Goal: Task Accomplishment & Management: Manage account settings

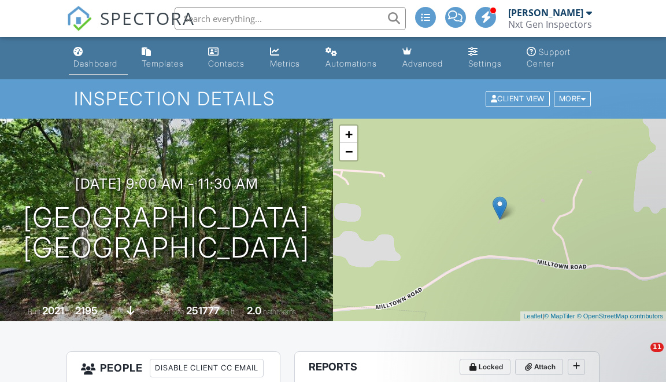
click at [99, 56] on link "Dashboard" at bounding box center [98, 58] width 59 height 33
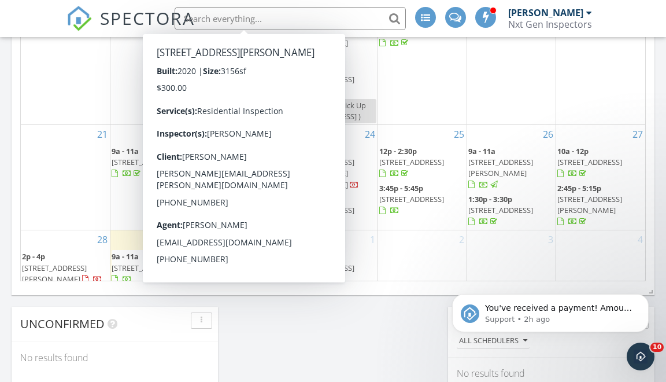
scroll to position [796, 0]
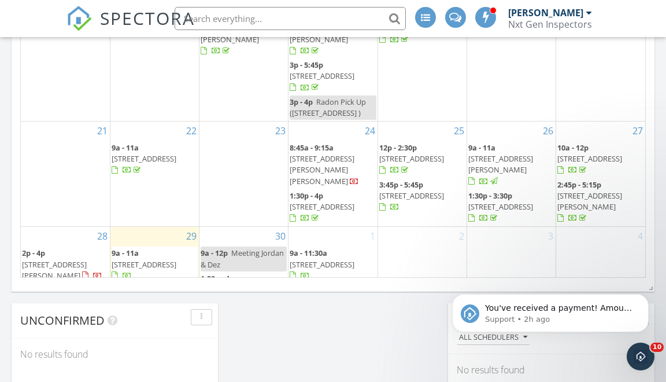
click at [60, 259] on span "1260 Martin St 309, Nashville 37203" at bounding box center [54, 269] width 65 height 21
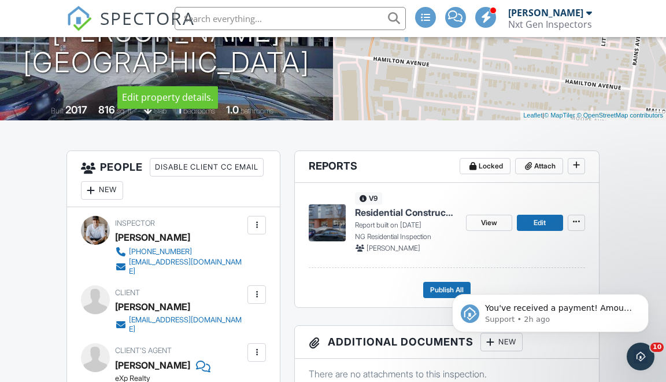
scroll to position [259, 0]
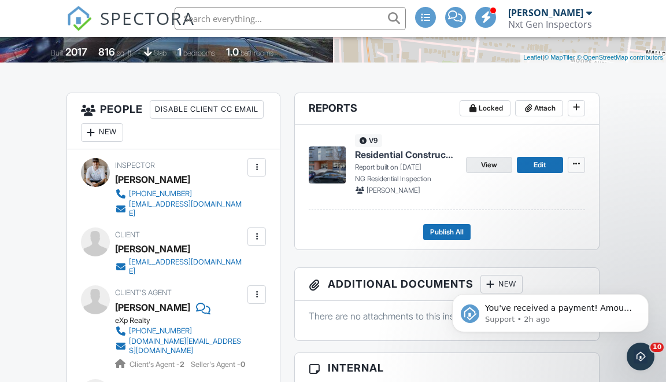
click at [505, 162] on link "View" at bounding box center [489, 165] width 46 height 16
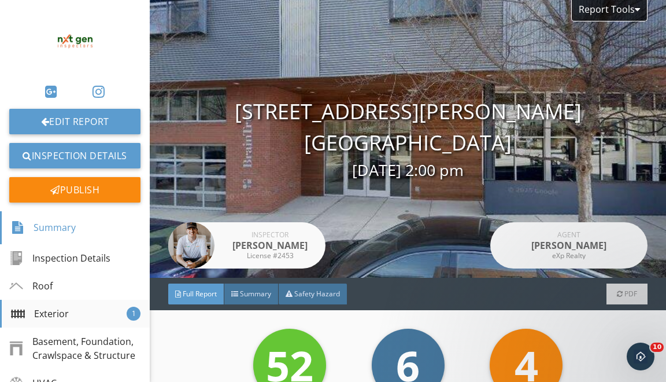
click at [54, 320] on div "Exterior 1" at bounding box center [75, 314] width 150 height 28
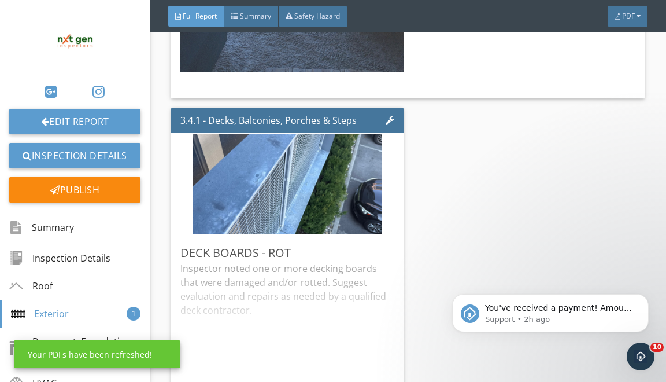
scroll to position [1124, 0]
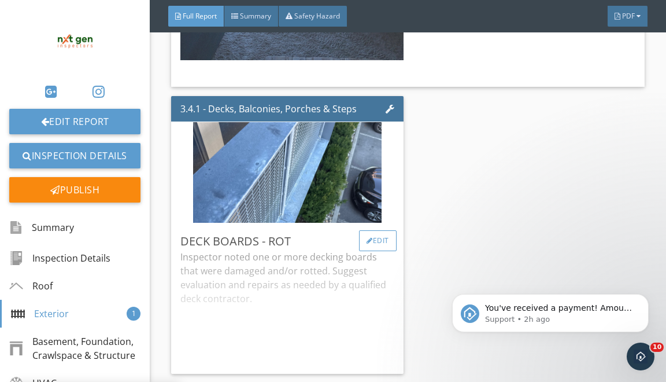
click at [381, 242] on div "Edit" at bounding box center [378, 240] width 38 height 21
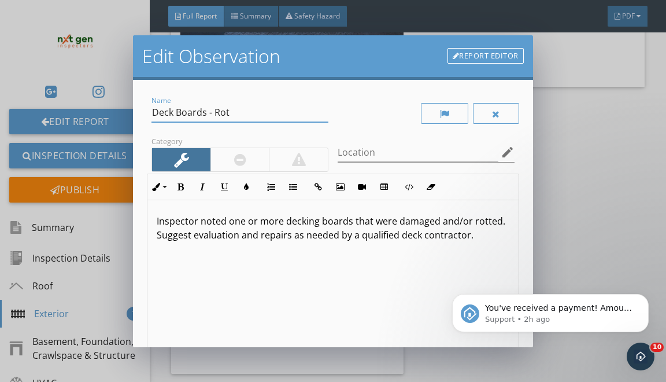
drag, startPoint x: 154, startPoint y: 113, endPoint x: 196, endPoint y: 202, distance: 98.1
click at [185, 179] on div "Name Deck Boards - Rot Category Location edit Inline Style XLarge Large Normal …" at bounding box center [333, 258] width 372 height 329
type input "Guardrail Coating - Worn"
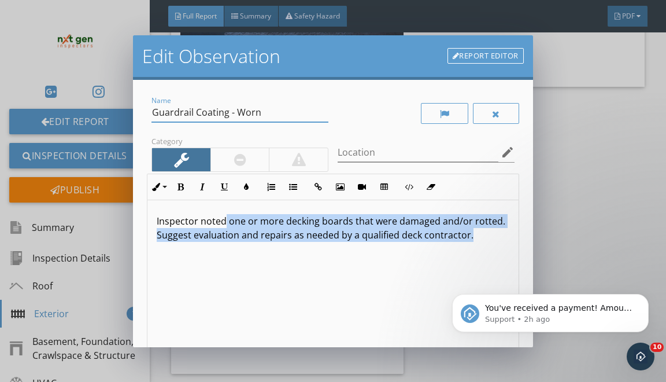
drag, startPoint x: 226, startPoint y: 220, endPoint x: 235, endPoint y: 292, distance: 73.0
click at [235, 286] on div "Inspector noted one or more decking boards that were damaged and/or rotted. Sug…" at bounding box center [332, 291] width 371 height 183
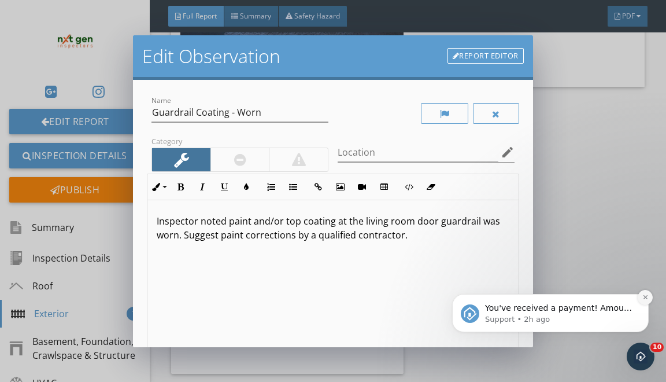
click at [644, 300] on icon "Dismiss notification" at bounding box center [646, 297] width 6 height 6
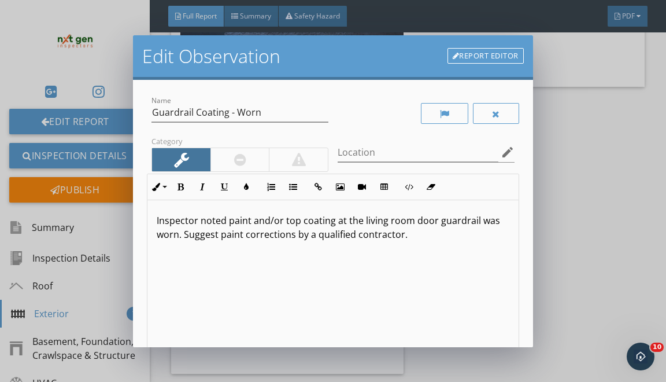
scroll to position [1, 0]
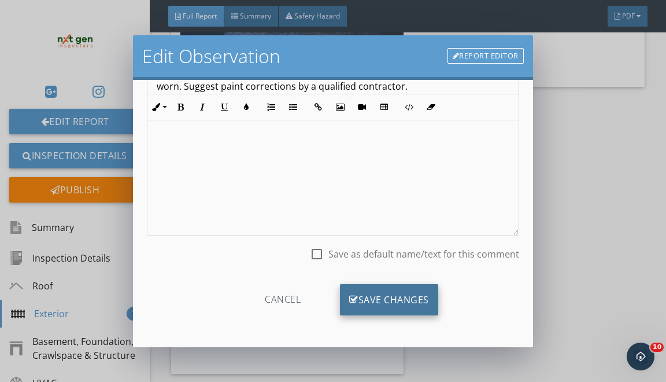
click at [421, 293] on div "Save Changes" at bounding box center [389, 299] width 98 height 31
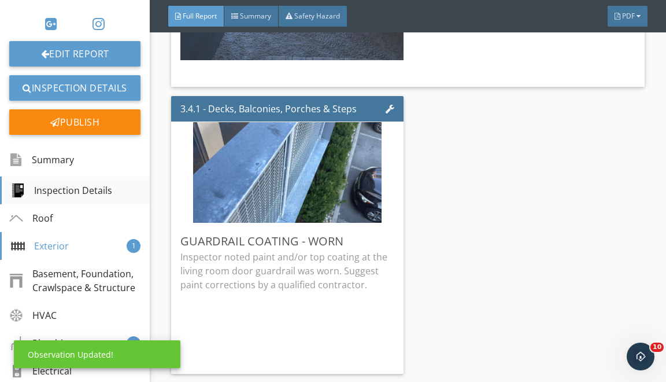
scroll to position [156, 0]
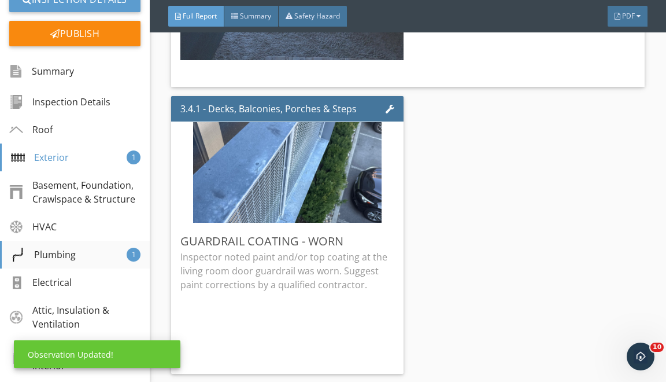
click at [86, 253] on div "Plumbing 1" at bounding box center [75, 255] width 150 height 28
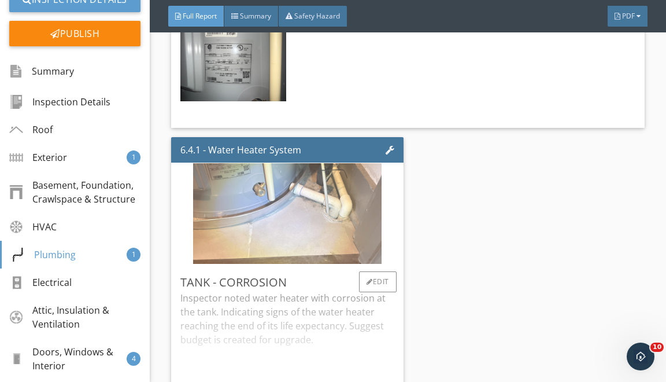
scroll to position [4321, 0]
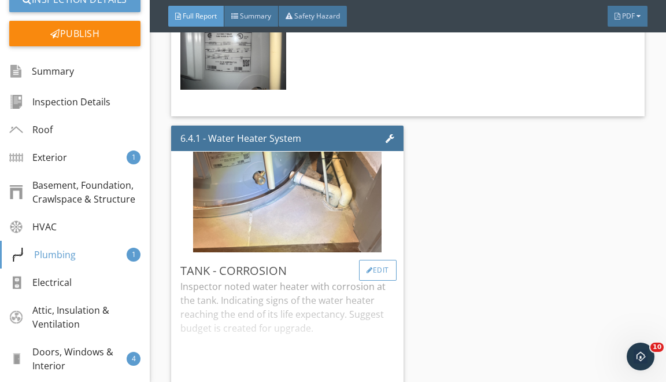
click at [369, 268] on div at bounding box center [370, 270] width 6 height 7
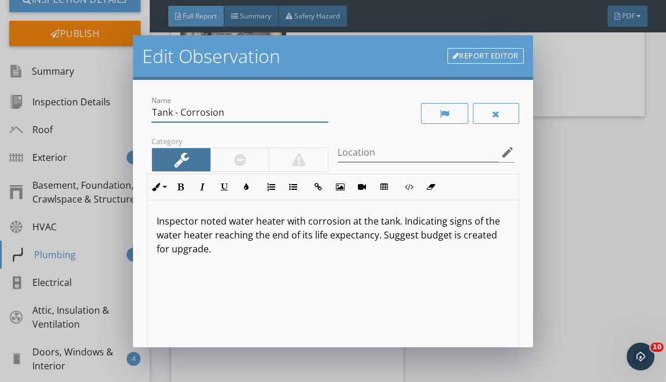
drag, startPoint x: 157, startPoint y: 111, endPoint x: 180, endPoint y: 174, distance: 67.2
click at [178, 168] on div "Name Tank - Corrosion Category Location edit Inline Style XLarge Large Normal S…" at bounding box center [333, 258] width 372 height 329
type input "T"
type input "Catch Pan - Sediment Staining"
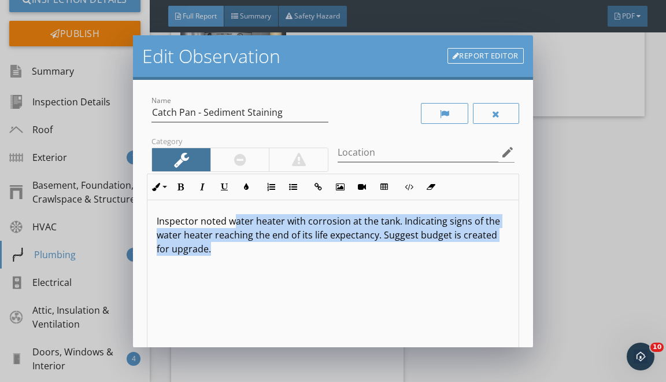
drag, startPoint x: 232, startPoint y: 217, endPoint x: 245, endPoint y: 349, distance: 132.0
click at [244, 341] on div "Inspector noted water heater with corrosion at the tank. Indicating signs of th…" at bounding box center [332, 291] width 371 height 183
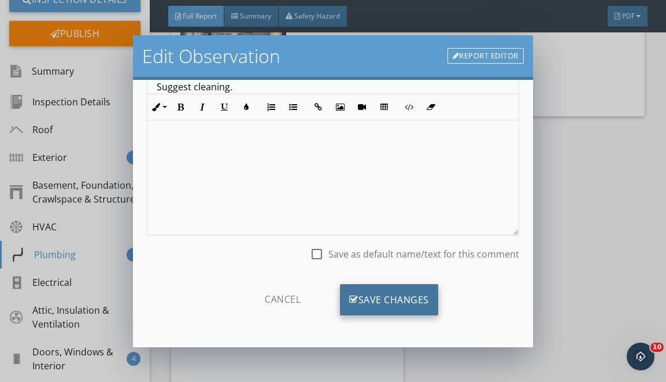
click at [350, 282] on div "Cancel Save Changes" at bounding box center [333, 304] width 372 height 58
click at [350, 289] on div "Save Changes" at bounding box center [389, 299] width 98 height 31
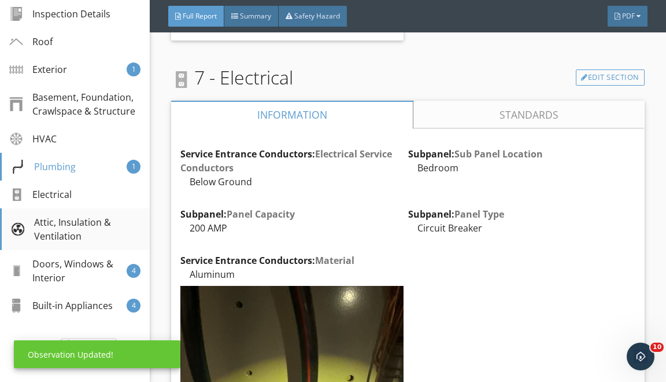
scroll to position [245, 0]
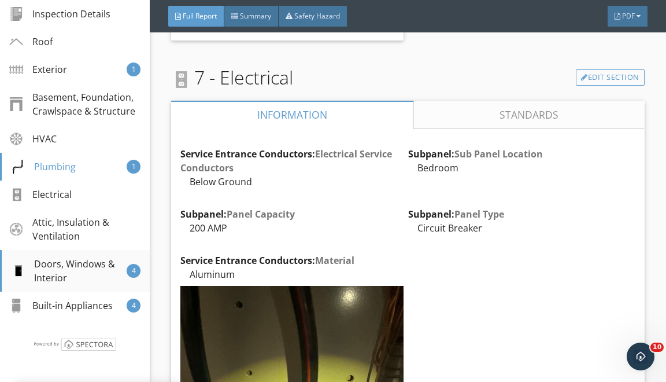
click at [71, 264] on div "Doors, Windows & Interior" at bounding box center [69, 271] width 116 height 28
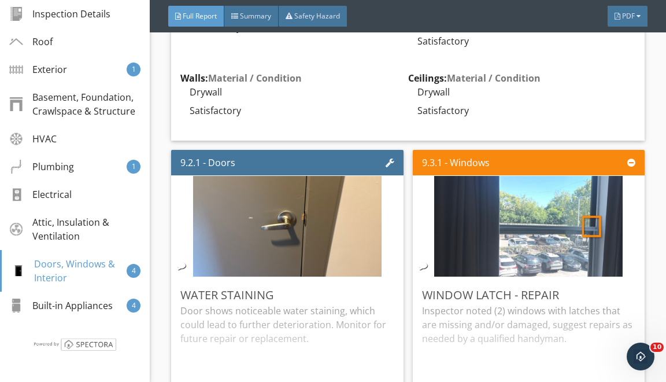
scroll to position [6159, 0]
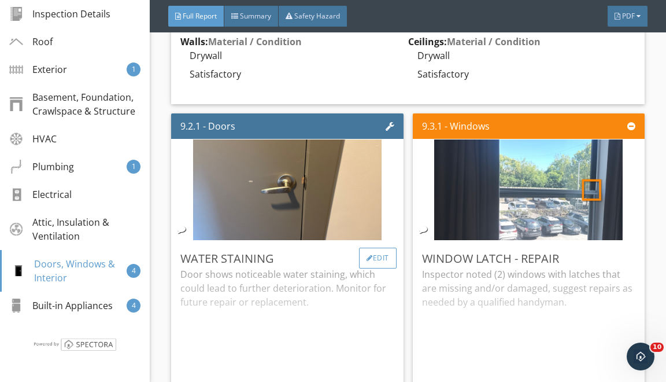
click at [367, 258] on div at bounding box center [370, 257] width 6 height 7
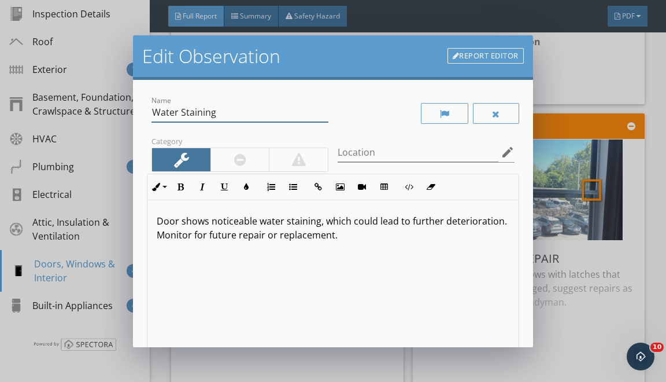
click at [187, 163] on div "Name Water Staining Category Location edit Inline Style XLarge Large Normal Sma…" at bounding box center [333, 258] width 372 height 329
type input "Interior Door - Damaged"
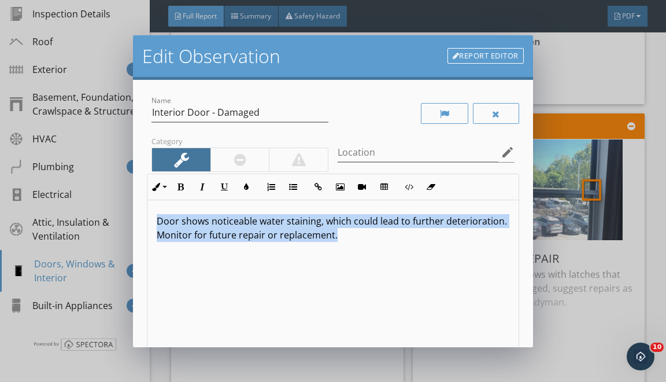
drag, startPoint x: 156, startPoint y: 218, endPoint x: 201, endPoint y: 342, distance: 132.3
click at [179, 266] on div "Door shows noticeable water staining, which could lead to further deterioration…" at bounding box center [332, 291] width 371 height 183
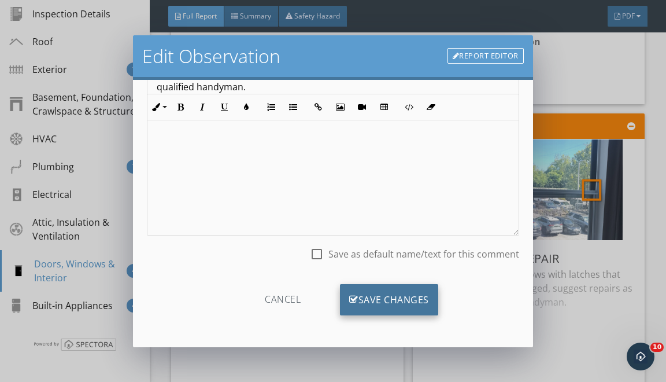
click at [377, 291] on div "Save Changes" at bounding box center [389, 299] width 98 height 31
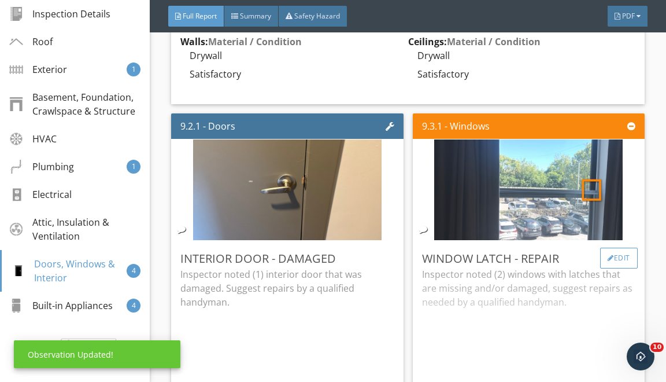
click at [628, 252] on div "Edit" at bounding box center [619, 258] width 38 height 21
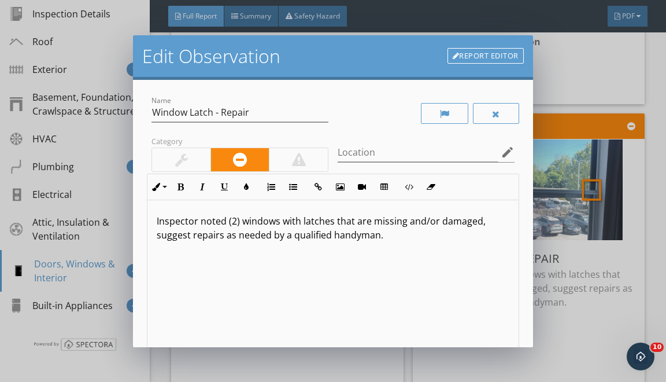
click at [237, 222] on p "Inspector noted (2) windows with latches that are missing and/or damaged, sugge…" at bounding box center [333, 228] width 352 height 28
click at [277, 221] on p "Inspector noted (1) windows with latches that are missing and/or damaged, sugge…" at bounding box center [333, 228] width 352 height 28
click at [327, 220] on p "Inspector noted (1) window with latches that are missing and/or damaged, sugges…" at bounding box center [333, 228] width 352 height 28
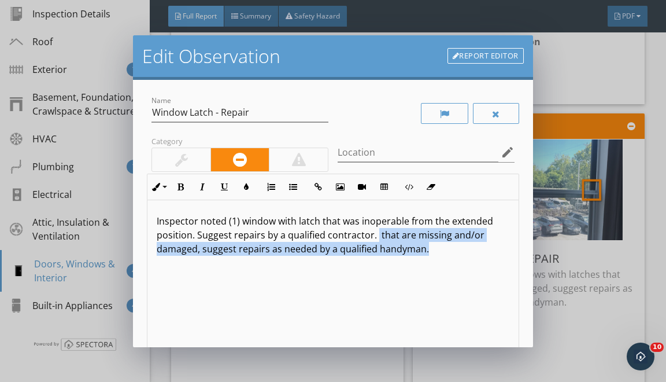
click at [405, 352] on div "Edit Observation Report Editor Name Window Latch - Repair Category Location edi…" at bounding box center [333, 191] width 666 height 382
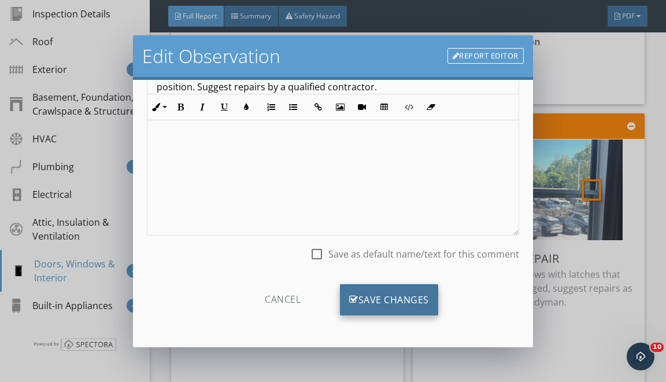
click at [414, 283] on div "Cancel Save Changes" at bounding box center [333, 304] width 372 height 58
click at [414, 293] on div "Save Changes" at bounding box center [389, 299] width 98 height 31
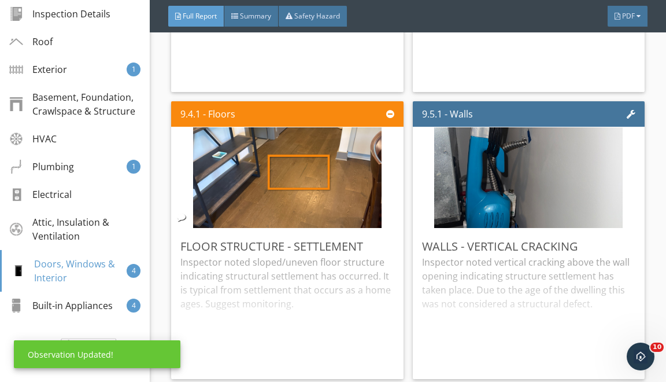
scroll to position [6462, 0]
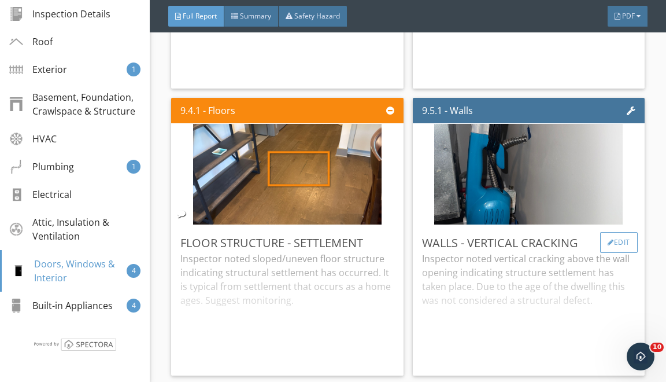
click at [621, 242] on div "Edit" at bounding box center [619, 242] width 38 height 21
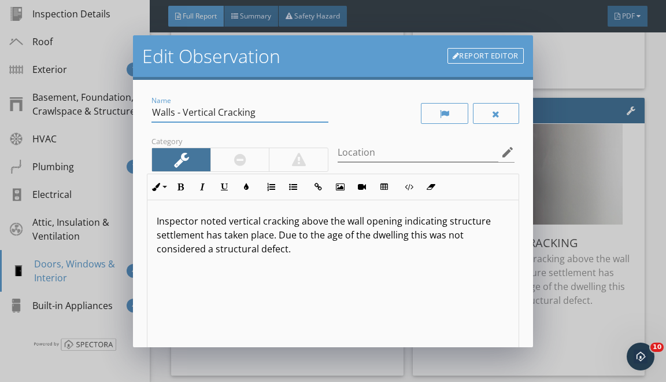
click at [174, 112] on input "Walls - Vertical Cracking" at bounding box center [240, 112] width 177 height 19
drag, startPoint x: 204, startPoint y: 110, endPoint x: 231, endPoint y: 162, distance: 58.5
click at [226, 153] on div "Name Wall Plate - Vertical Cracking Category Location edit Inline Style XLarge …" at bounding box center [333, 258] width 372 height 329
type input "Wall Plate - Missing"
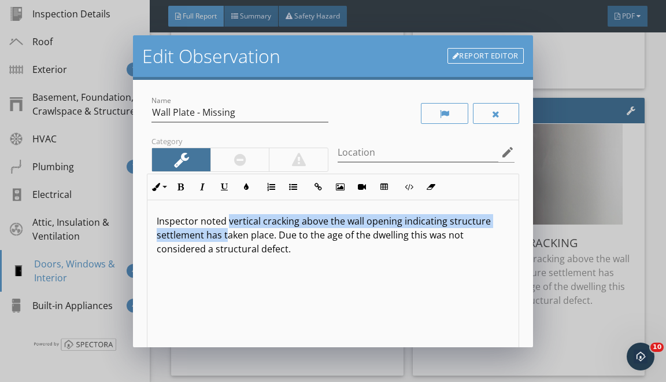
drag, startPoint x: 229, startPoint y: 222, endPoint x: 249, endPoint y: 371, distance: 151.1
click at [246, 363] on div "Edit Observation Report Editor Name Wall Plate - Missing Category Location edit…" at bounding box center [333, 191] width 666 height 382
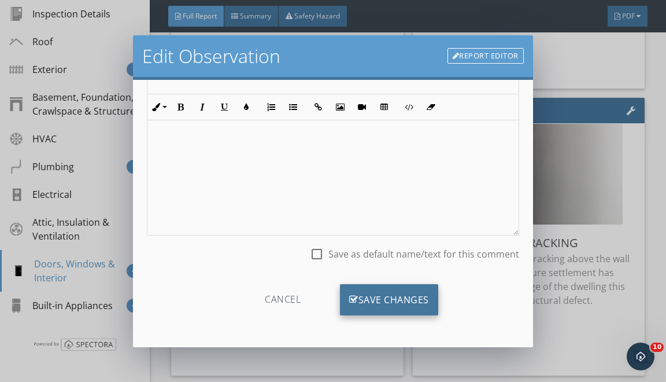
click at [378, 298] on div "Save Changes" at bounding box center [389, 299] width 98 height 31
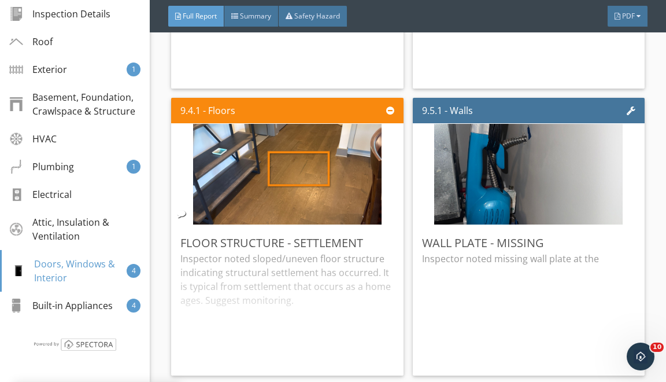
scroll to position [11, 0]
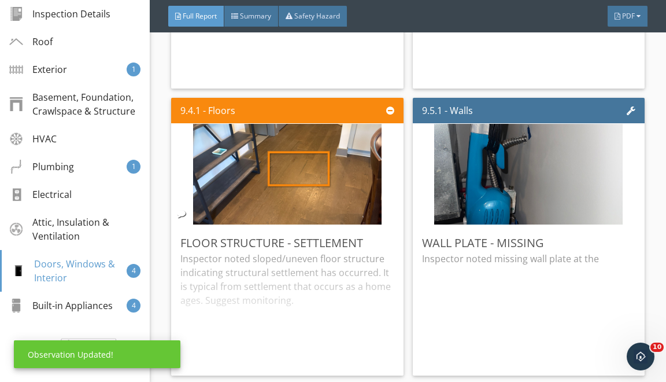
click at [584, 160] on img at bounding box center [528, 174] width 189 height 252
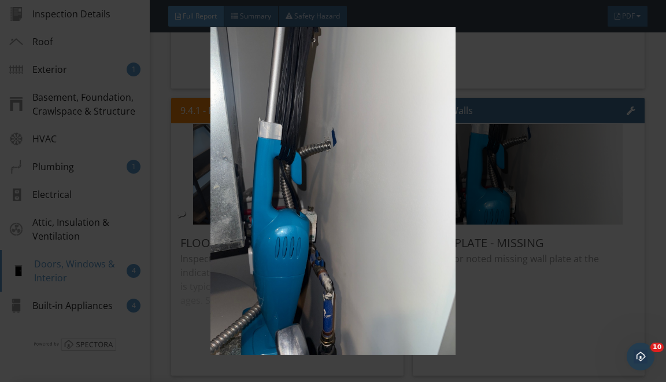
click at [542, 191] on img at bounding box center [333, 190] width 598 height 327
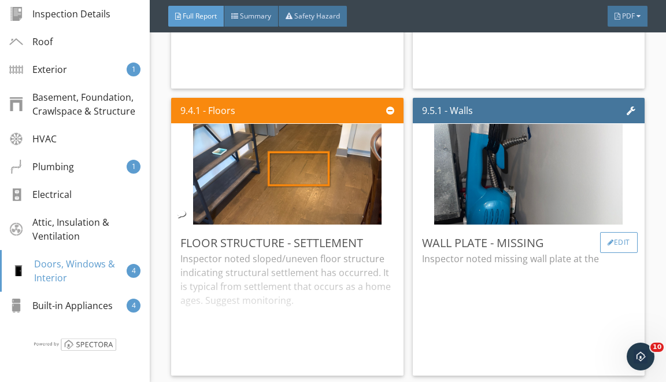
click at [622, 249] on div "Edit" at bounding box center [619, 242] width 38 height 21
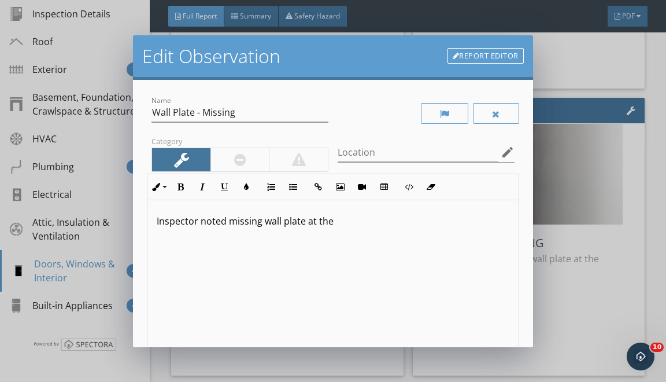
click at [400, 247] on div "Inspector noted missing wall plate at the" at bounding box center [332, 291] width 371 height 183
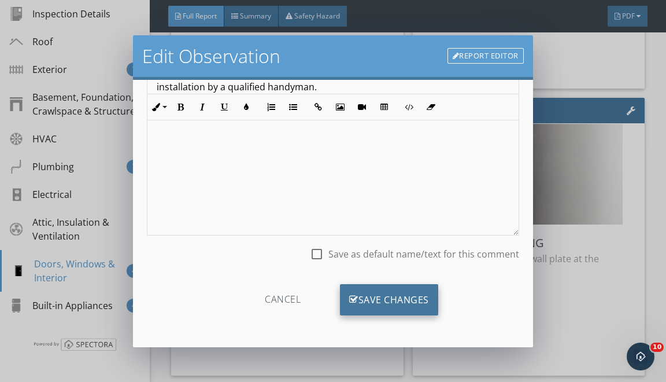
click at [382, 290] on div "Save Changes" at bounding box center [389, 299] width 98 height 31
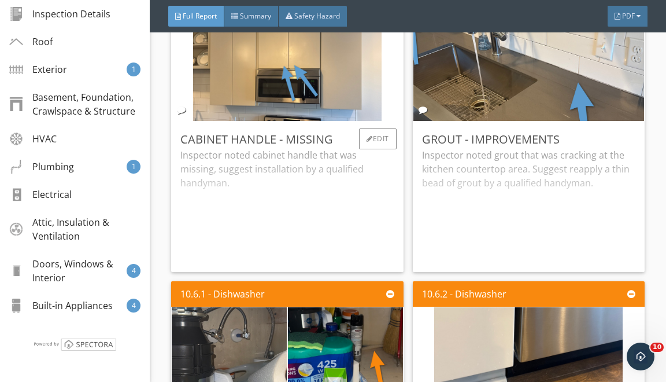
scroll to position [8199, 0]
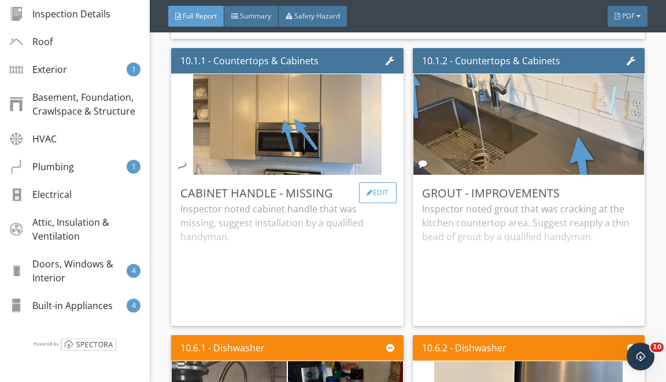
click at [376, 197] on div "Edit" at bounding box center [378, 192] width 38 height 21
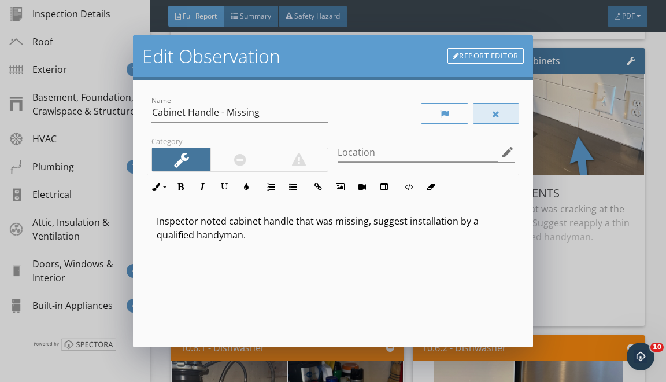
click at [486, 112] on div at bounding box center [496, 113] width 46 height 21
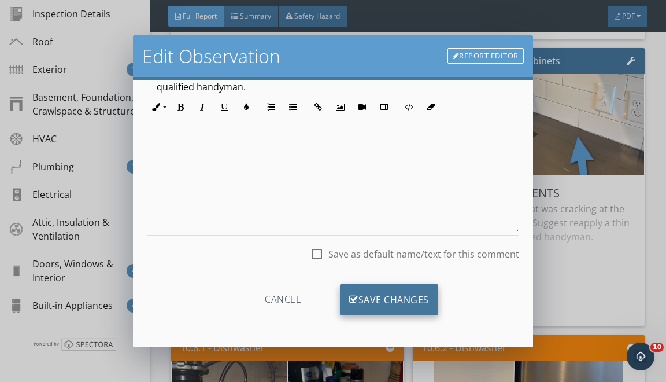
click at [382, 307] on div "Save Changes" at bounding box center [389, 299] width 98 height 31
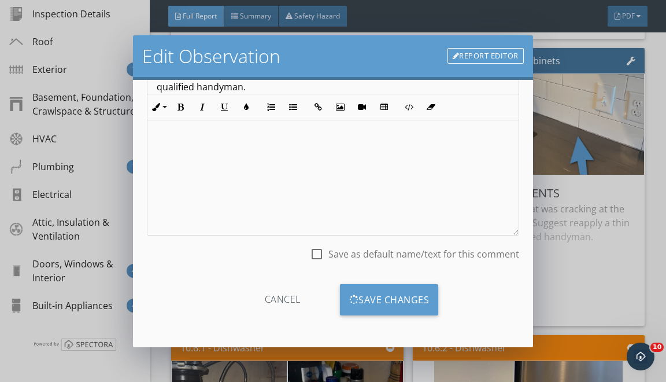
scroll to position [11, 0]
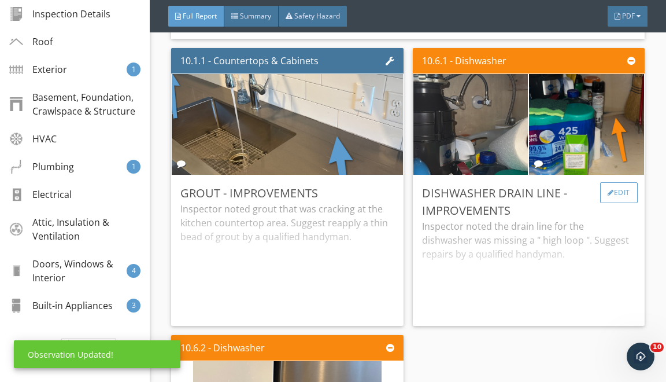
click at [614, 198] on div "Edit" at bounding box center [619, 192] width 38 height 21
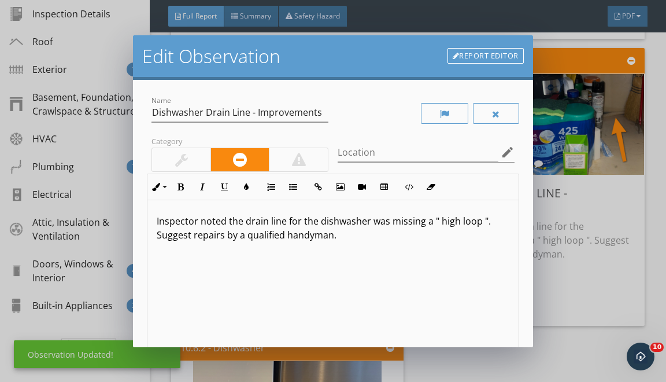
click at [534, 226] on div "Edit Observation Report Editor Name Dishwasher Drain Line - Improvements Catego…" at bounding box center [333, 191] width 666 height 382
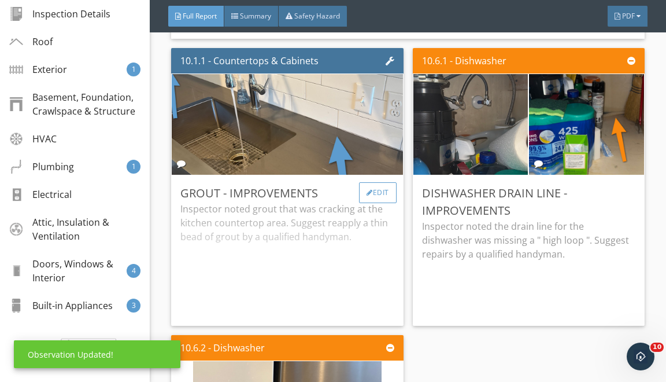
click at [359, 197] on div "Edit" at bounding box center [378, 192] width 38 height 21
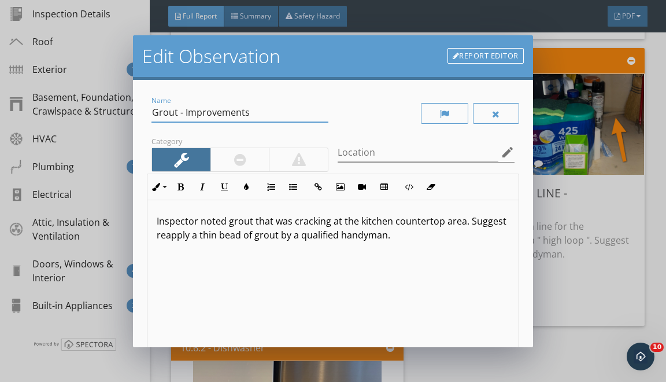
click at [165, 116] on input "Grout - Improvements" at bounding box center [240, 112] width 177 height 19
click at [164, 116] on input "Grout - Improvements" at bounding box center [240, 112] width 177 height 19
type input "Caulking - Repair"
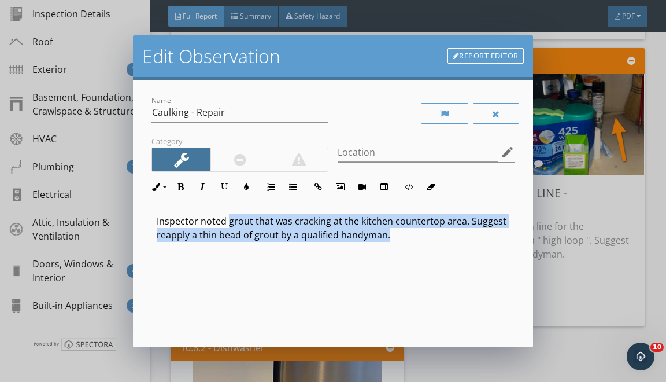
drag, startPoint x: 228, startPoint y: 220, endPoint x: 271, endPoint y: 335, distance: 123.3
click at [268, 330] on div "Inspector noted grout that was cracking at the kitchen countertop area. Suggest…" at bounding box center [332, 291] width 371 height 183
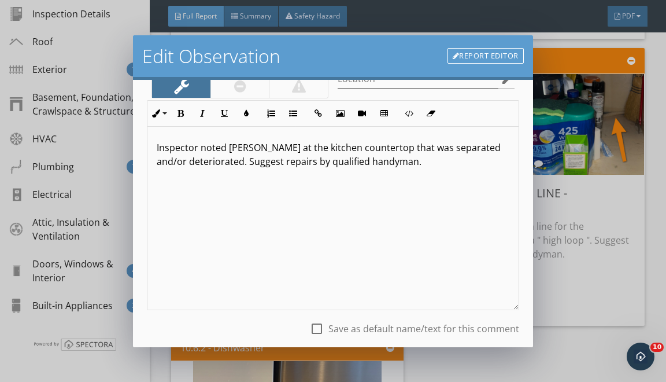
scroll to position [99, 0]
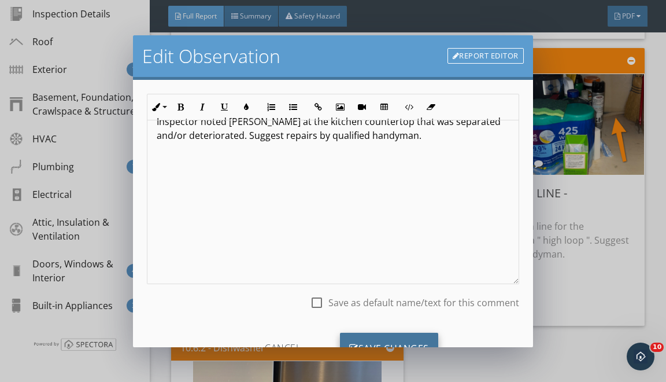
click at [413, 335] on div "Save Changes" at bounding box center [389, 348] width 98 height 31
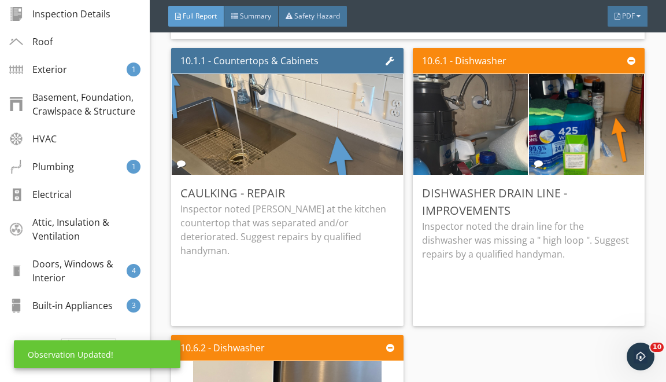
scroll to position [11, 0]
click at [630, 194] on div "Edit" at bounding box center [619, 192] width 38 height 21
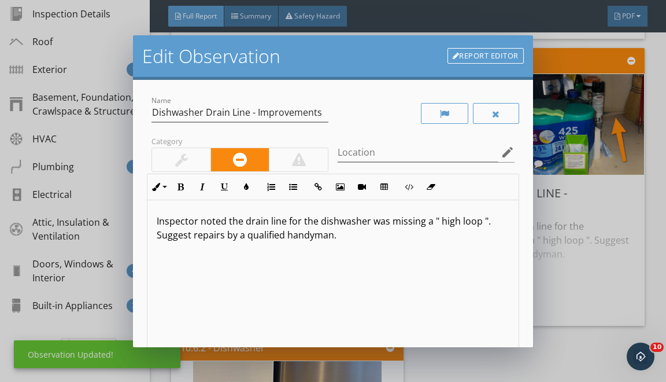
click at [520, 56] on link "Report Editor" at bounding box center [486, 56] width 76 height 16
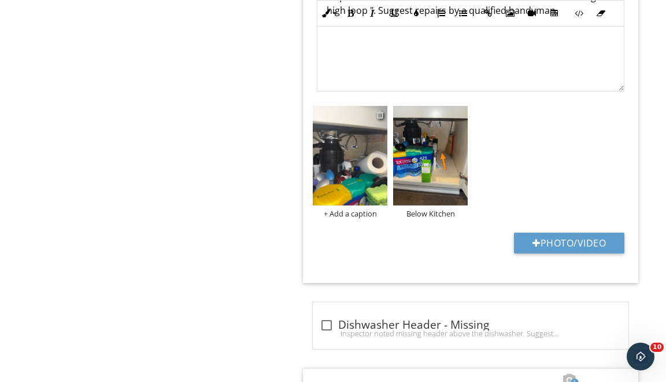
click at [382, 110] on div at bounding box center [381, 114] width 8 height 9
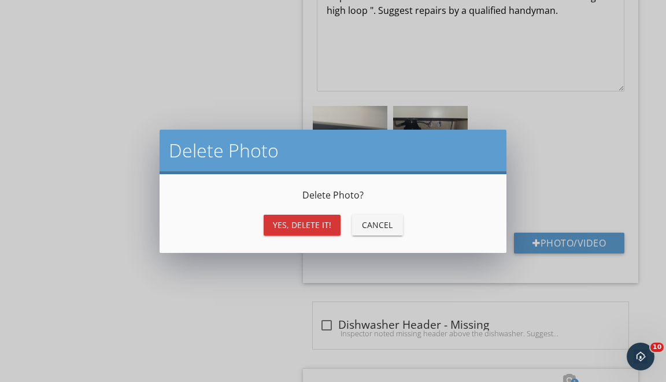
click at [265, 228] on button "Yes, Delete it!" at bounding box center [302, 225] width 77 height 21
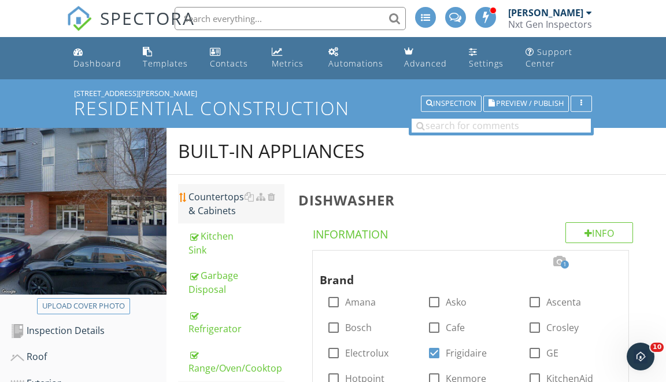
click at [241, 208] on div "Countertops & Cabinets" at bounding box center [237, 204] width 96 height 28
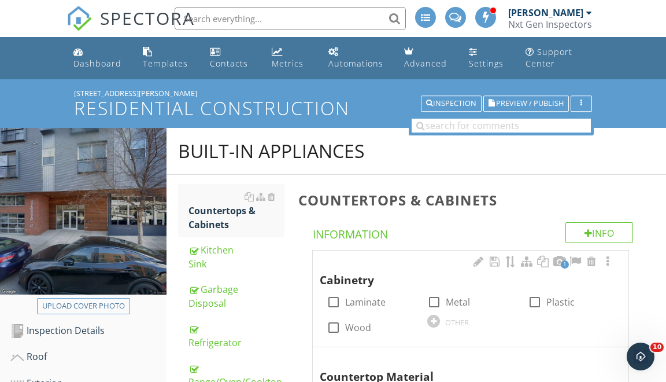
scroll to position [76, 0]
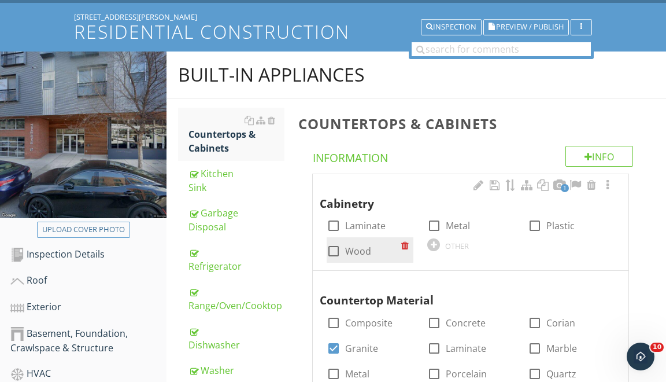
click at [338, 239] on div "check_box_outline_blank Wood" at bounding box center [370, 249] width 87 height 25
click at [334, 250] on div at bounding box center [334, 251] width 20 height 20
checkbox input "true"
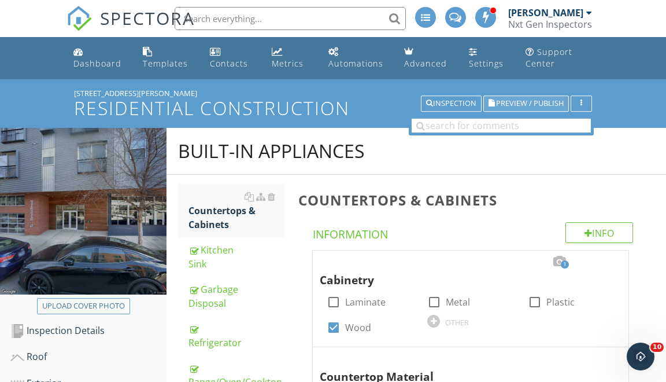
scroll to position [0, 0]
click at [536, 100] on span "Preview / Publish" at bounding box center [530, 104] width 68 height 8
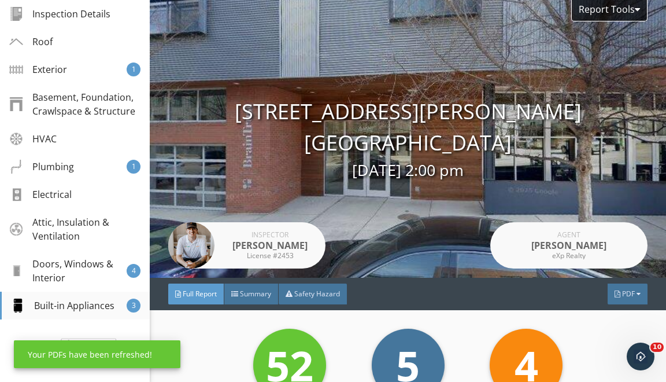
click at [112, 303] on div "Built-in Appliances" at bounding box center [63, 305] width 104 height 14
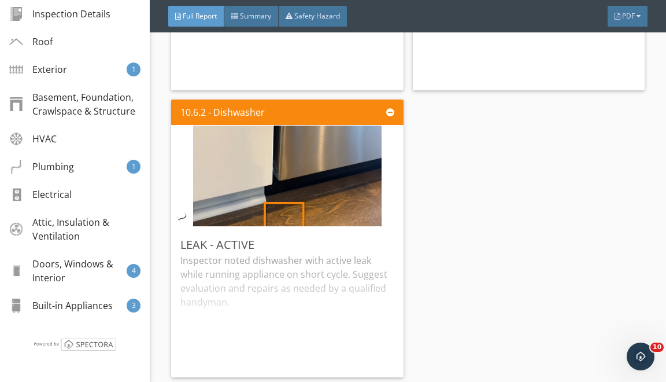
scroll to position [8669, 0]
click at [368, 244] on div at bounding box center [370, 244] width 6 height 7
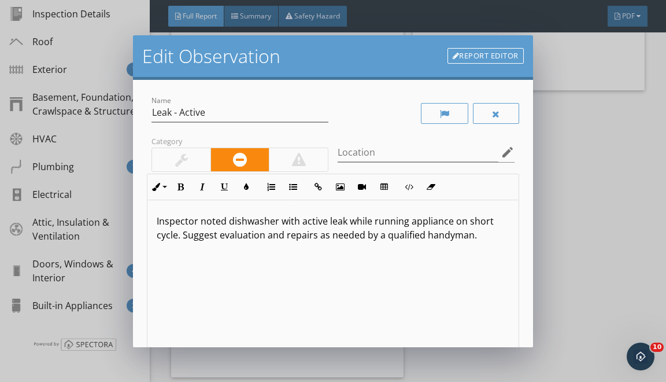
click at [227, 223] on p "Inspector noted dishwasher with active leak while running appliance on short cy…" at bounding box center [333, 228] width 352 height 28
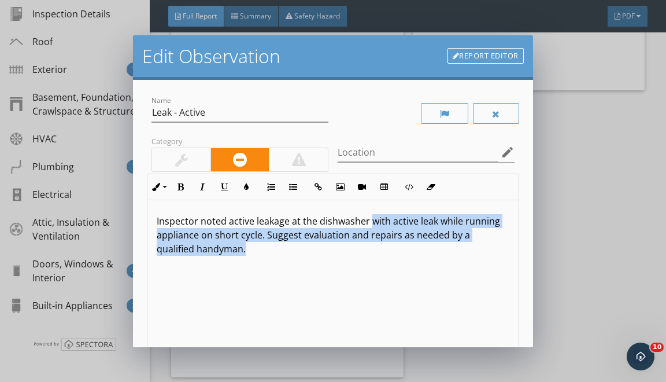
drag, startPoint x: 375, startPoint y: 248, endPoint x: 421, endPoint y: 381, distance: 141.4
click at [418, 381] on div "Edit Observation Report Editor Name Leak - Active Category Location edit Inline…" at bounding box center [333, 191] width 666 height 382
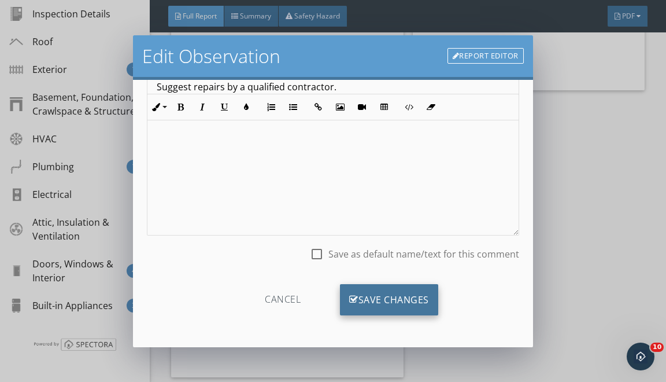
click at [376, 306] on div "Save Changes" at bounding box center [389, 299] width 98 height 31
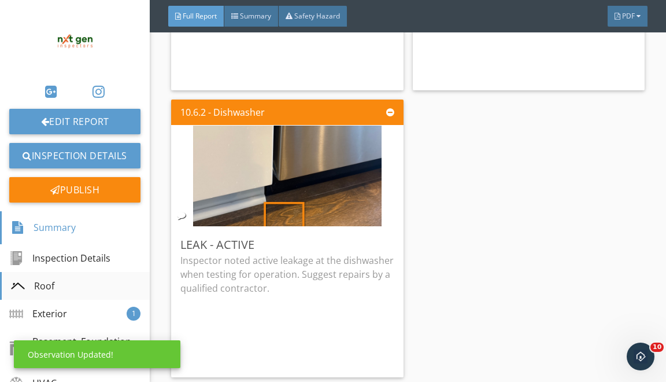
scroll to position [0, 0]
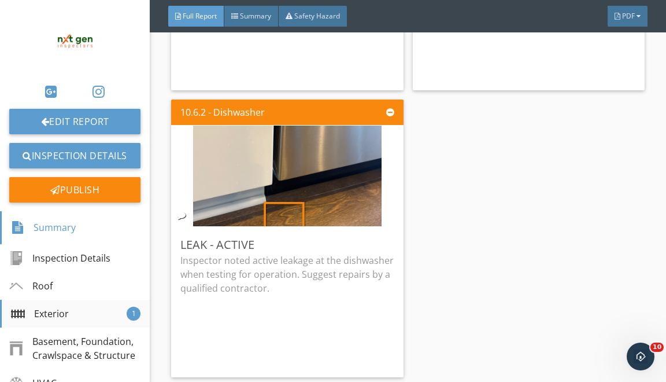
click at [63, 313] on div "Exterior" at bounding box center [40, 314] width 58 height 14
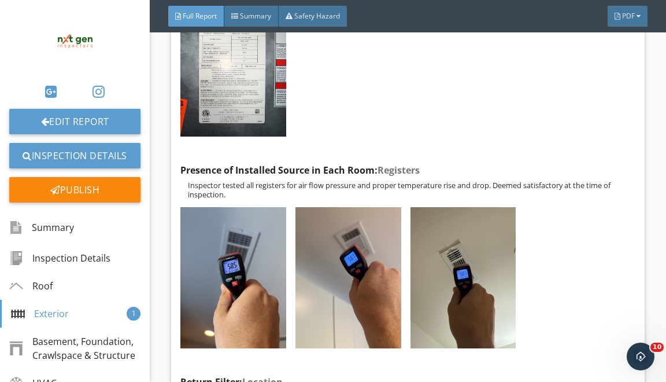
scroll to position [679, 0]
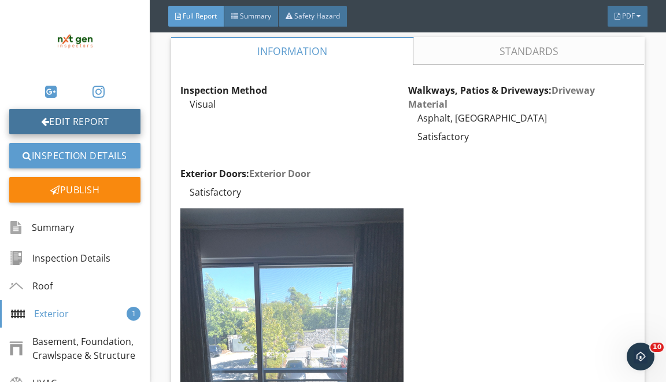
click at [50, 123] on link "Edit Report" at bounding box center [74, 121] width 131 height 25
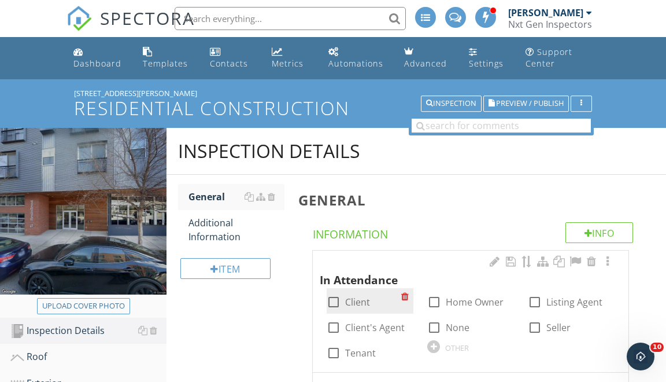
click at [336, 295] on div at bounding box center [334, 302] width 20 height 20
checkbox input "true"
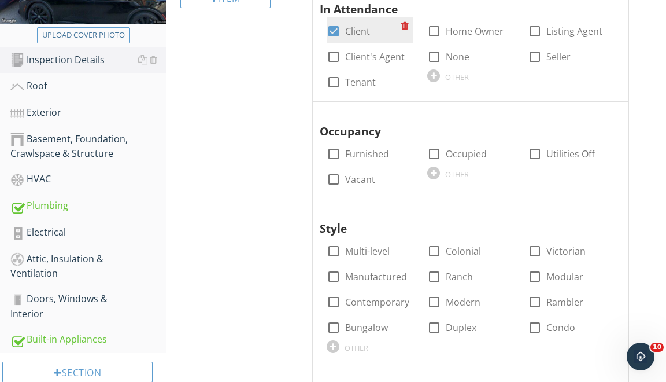
scroll to position [311, 0]
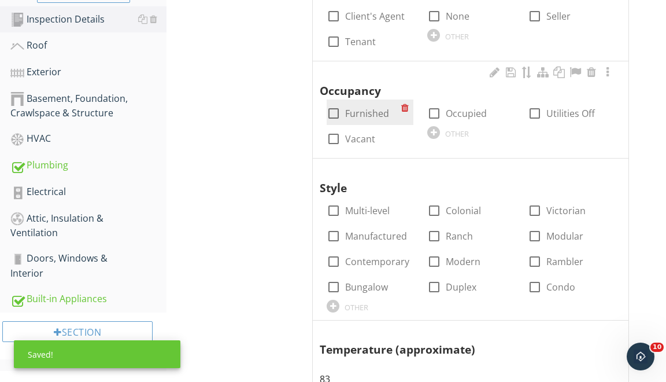
click at [329, 114] on div at bounding box center [334, 114] width 20 height 20
checkbox input "true"
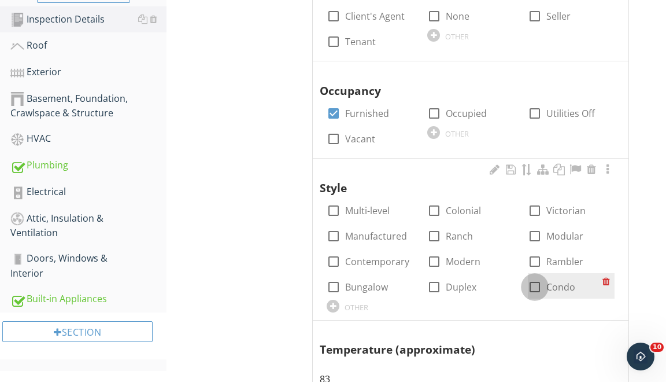
click at [532, 282] on div at bounding box center [535, 287] width 20 height 20
checkbox input "true"
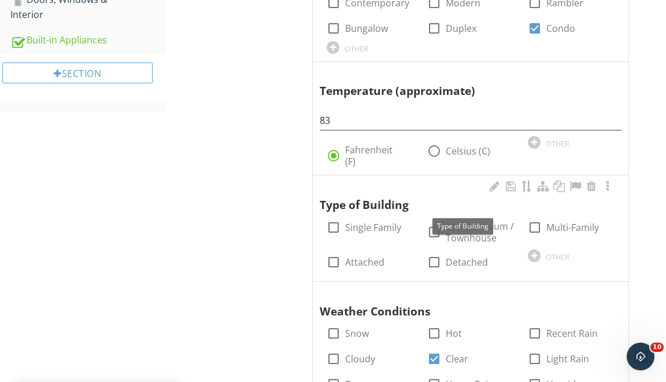
scroll to position [676, 0]
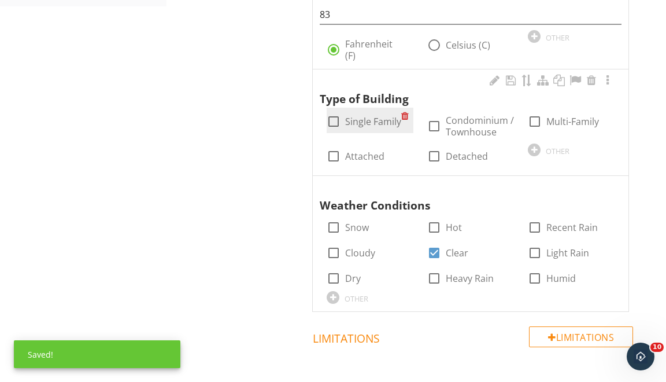
click at [340, 123] on div at bounding box center [334, 122] width 20 height 20
checkbox input "true"
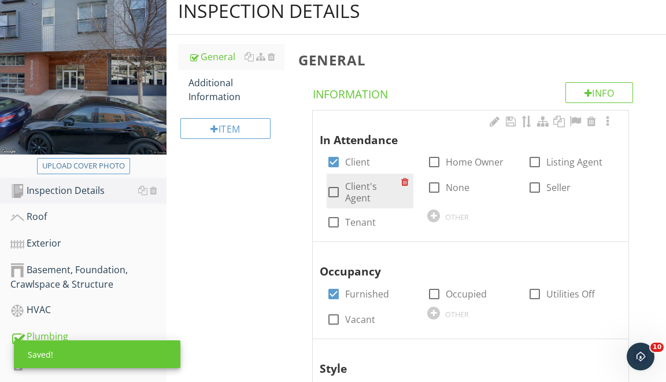
scroll to position [130, 0]
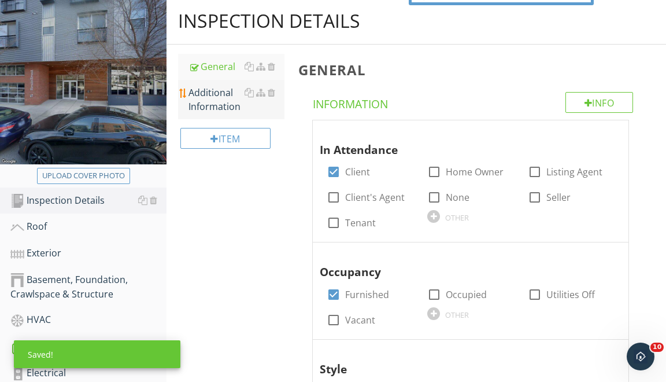
click at [215, 99] on div "Additional Information" at bounding box center [237, 100] width 96 height 28
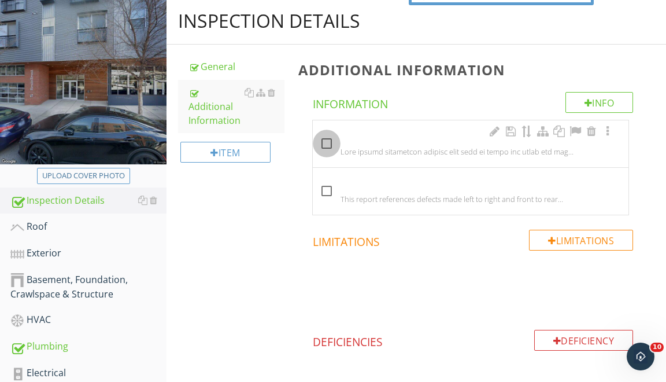
click at [323, 143] on div at bounding box center [327, 144] width 20 height 20
checkbox input "true"
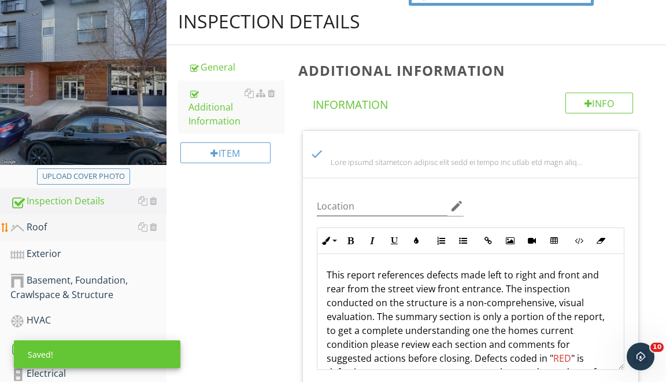
click at [88, 220] on div "Roof" at bounding box center [88, 227] width 156 height 15
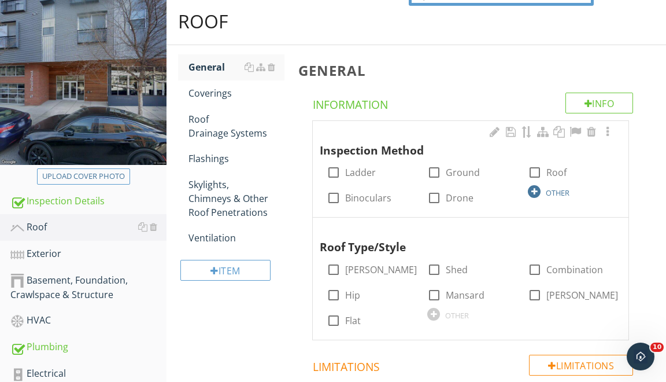
click at [532, 187] on div at bounding box center [534, 191] width 13 height 13
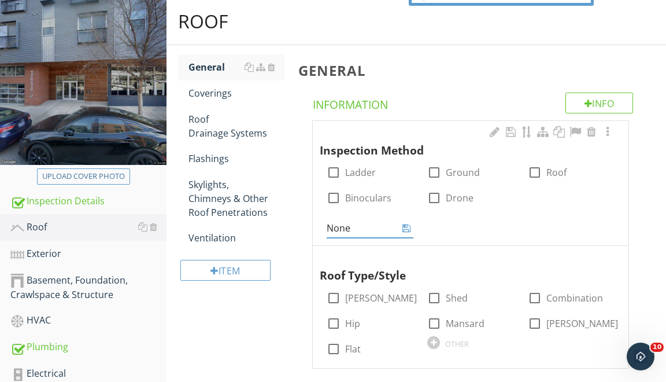
type input "None"
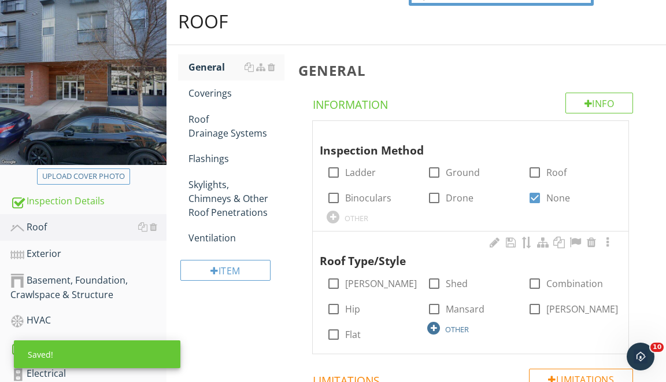
click at [434, 326] on div at bounding box center [433, 328] width 13 height 13
type input "N/A"
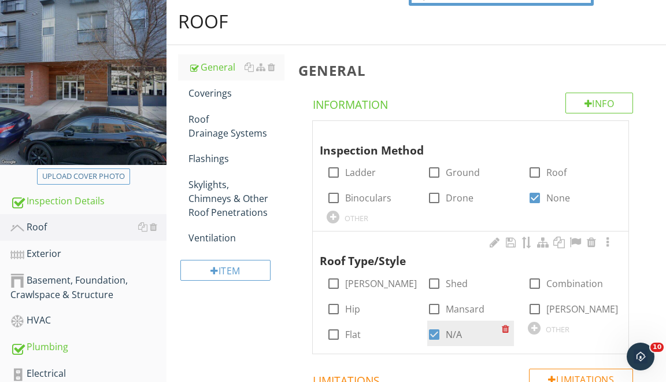
click at [509, 327] on div at bounding box center [508, 328] width 12 height 16
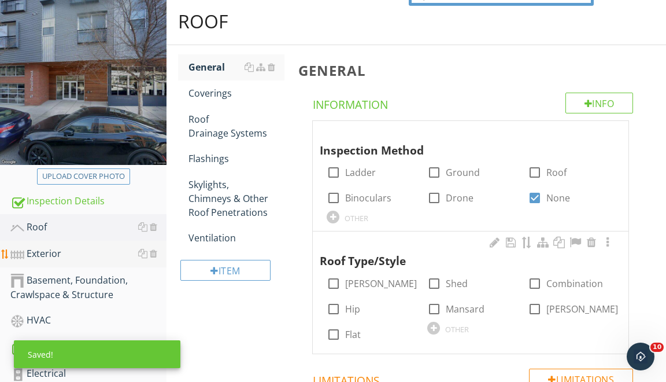
click at [72, 249] on div "Exterior" at bounding box center [88, 253] width 156 height 15
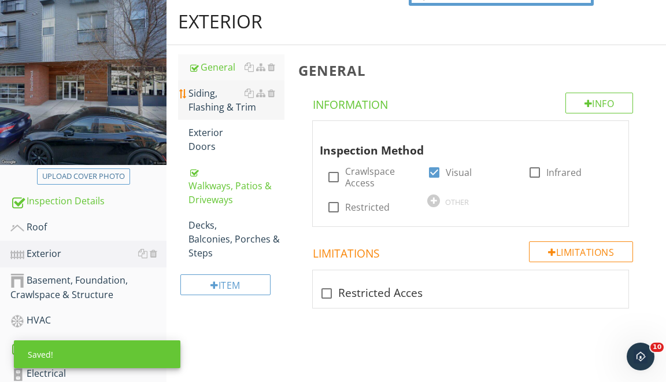
click at [222, 97] on div "Siding, Flashing & Trim" at bounding box center [237, 100] width 96 height 28
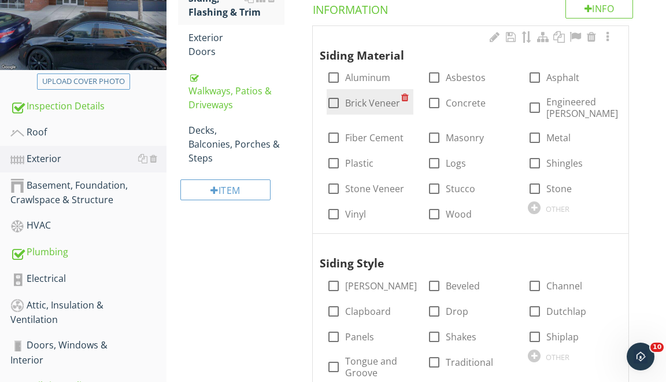
scroll to position [233, 0]
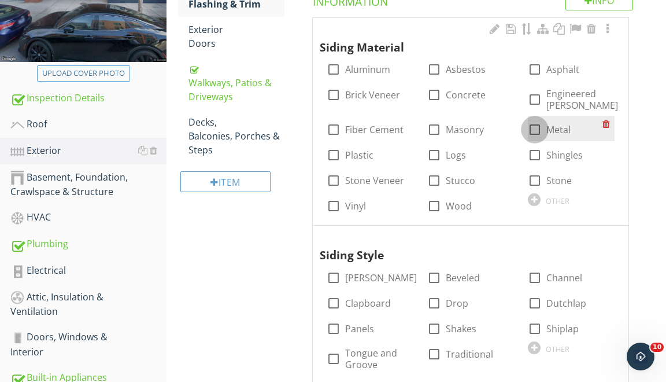
click at [537, 132] on div at bounding box center [535, 130] width 20 height 20
checkbox input "true"
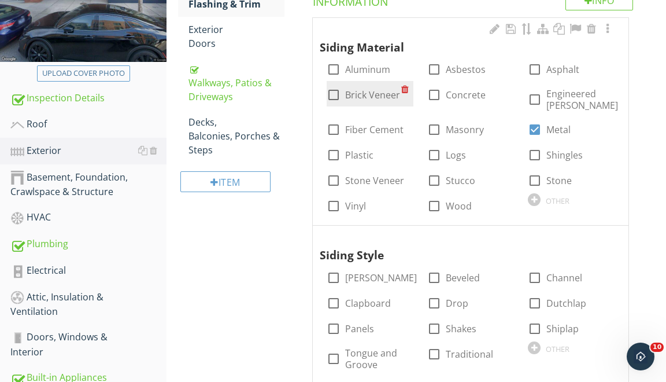
click at [335, 94] on div at bounding box center [334, 95] width 20 height 20
checkbox input "true"
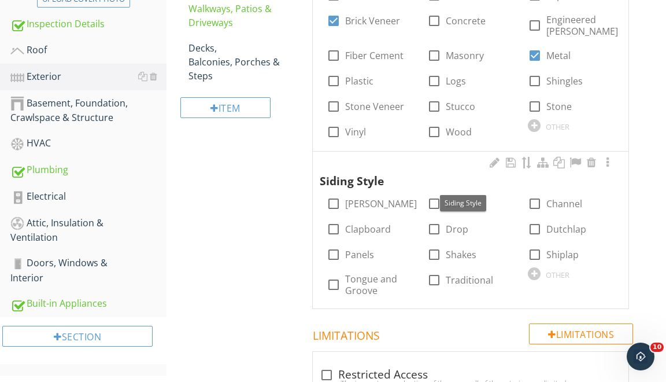
scroll to position [309, 0]
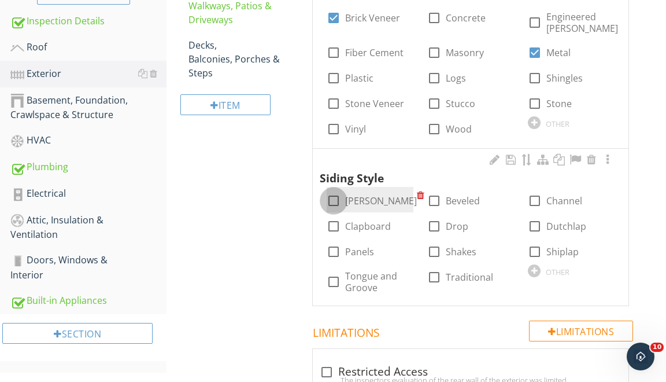
click at [334, 204] on div at bounding box center [334, 201] width 20 height 20
checkbox input "true"
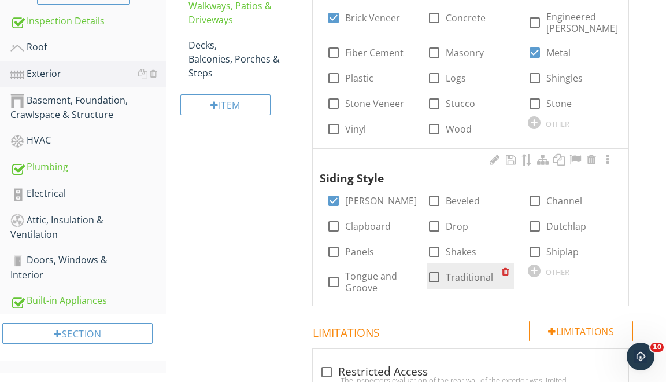
click at [428, 272] on div at bounding box center [435, 277] width 20 height 20
checkbox input "true"
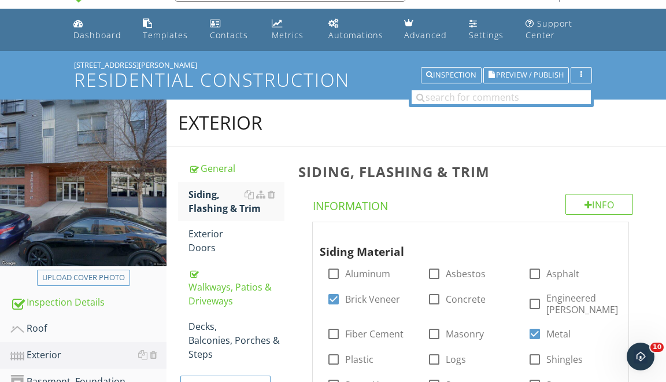
scroll to position [0, 0]
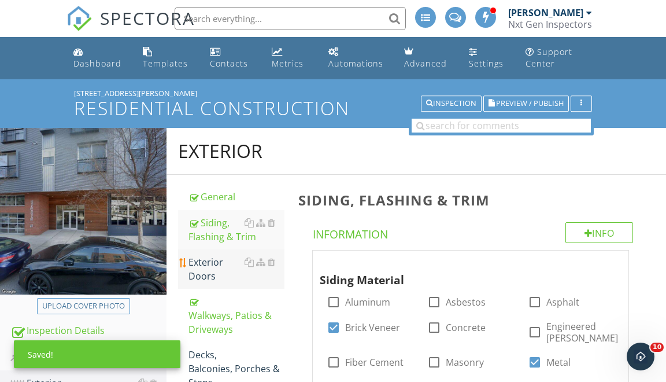
click at [211, 261] on div "Exterior Doors" at bounding box center [237, 269] width 96 height 28
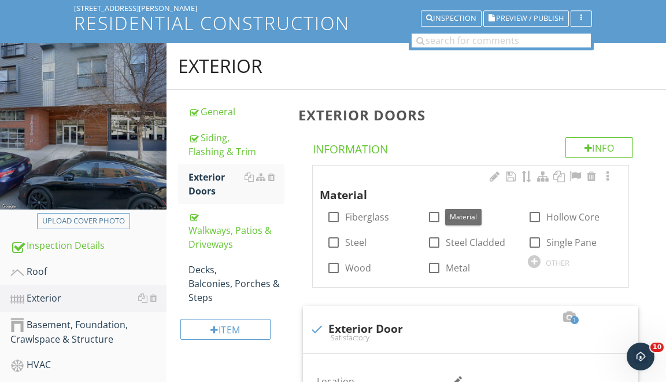
scroll to position [90, 0]
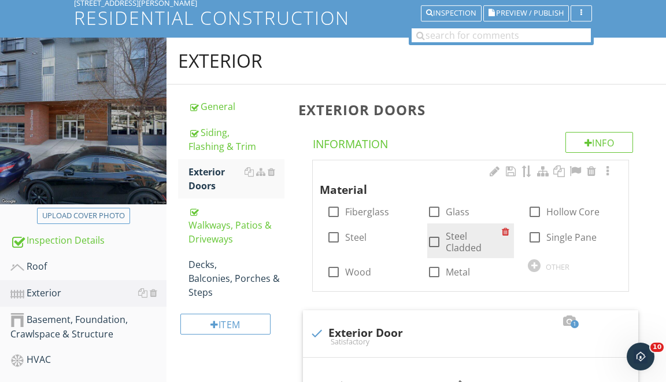
click at [431, 232] on div at bounding box center [435, 242] width 20 height 20
checkbox input "true"
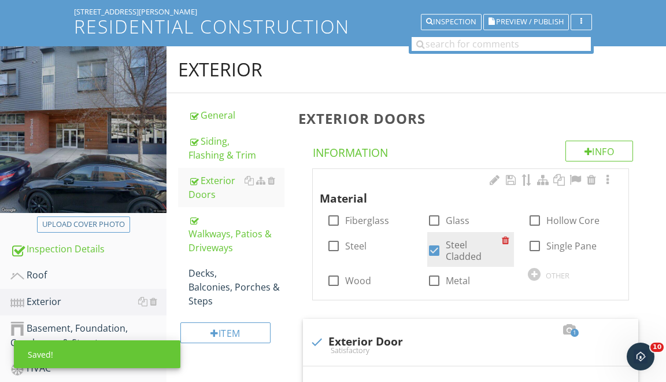
scroll to position [73, 0]
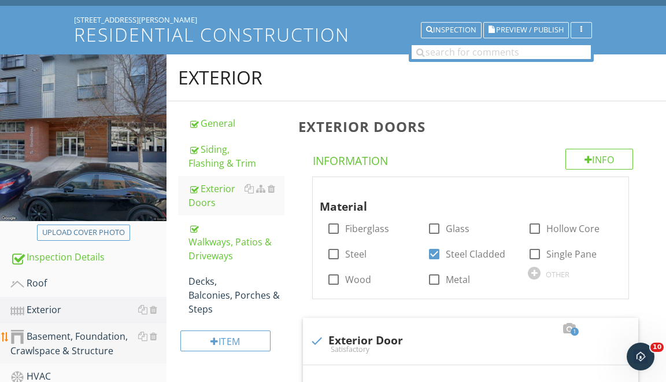
click at [62, 350] on div "Basement, Foundation, Crawlspace & Structure" at bounding box center [88, 343] width 156 height 29
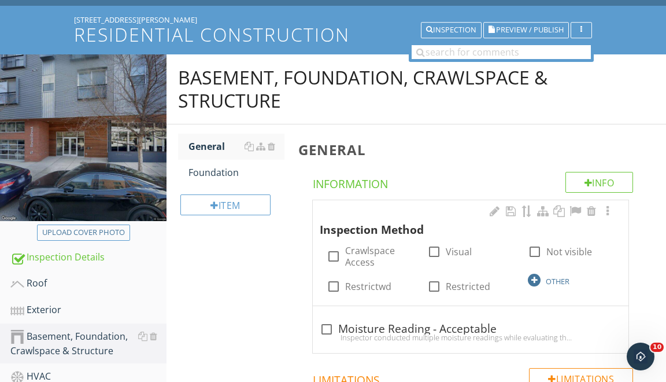
click at [530, 274] on div at bounding box center [534, 280] width 13 height 13
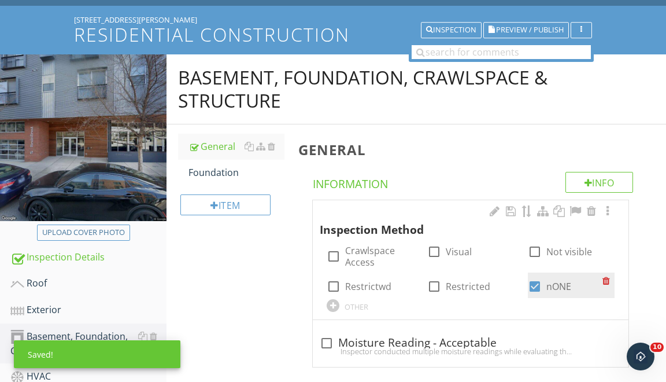
click at [605, 272] on div at bounding box center [609, 280] width 12 height 16
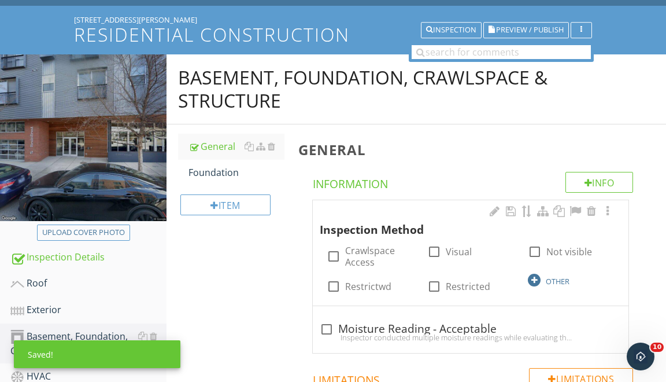
click at [536, 274] on div at bounding box center [534, 280] width 13 height 13
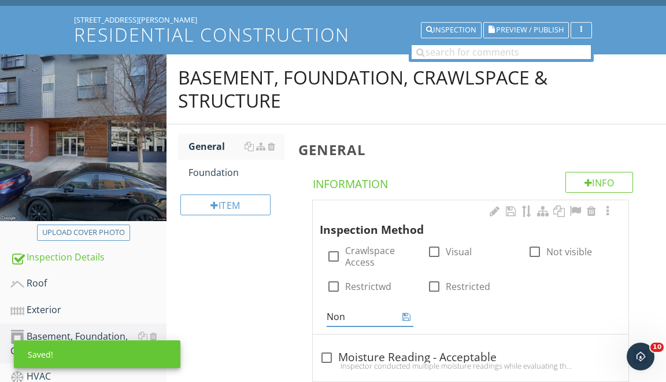
type input "None"
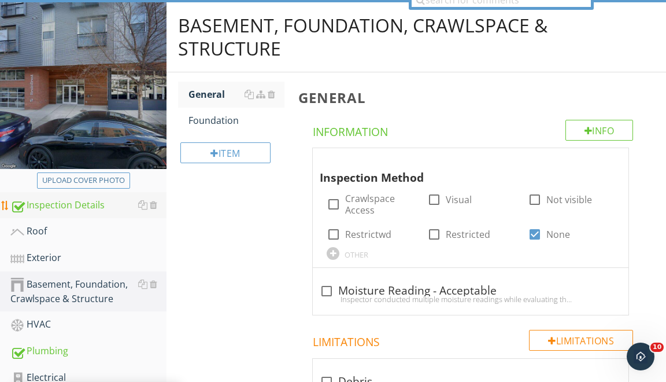
scroll to position [224, 0]
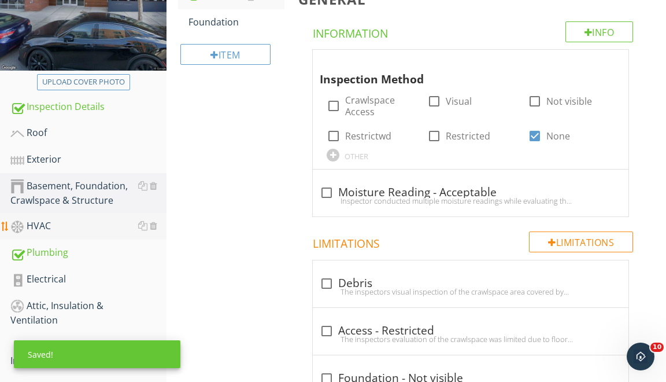
click at [71, 226] on div "HVAC" at bounding box center [88, 226] width 156 height 15
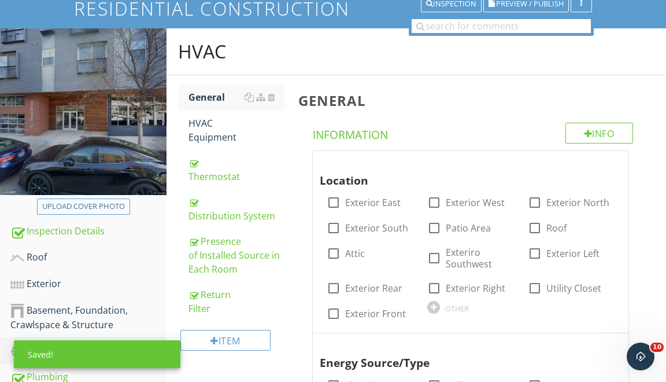
scroll to position [64, 0]
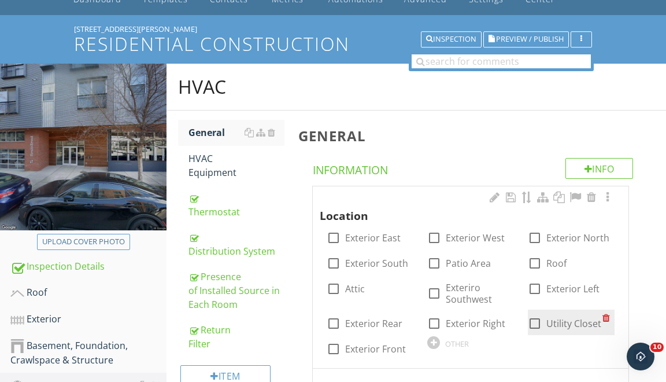
click at [539, 326] on div at bounding box center [535, 323] width 20 height 20
checkbox input "true"
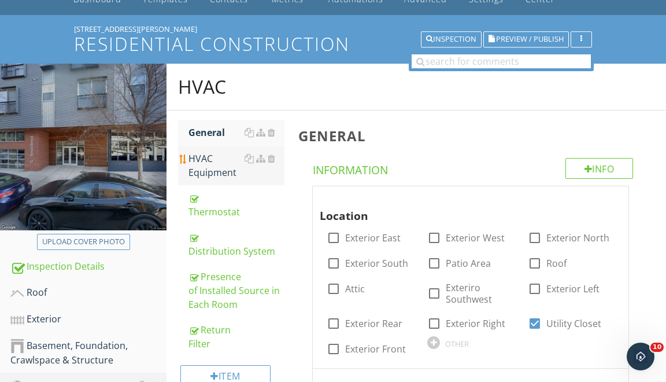
click at [206, 170] on div "HVAC Equipment" at bounding box center [237, 166] width 96 height 28
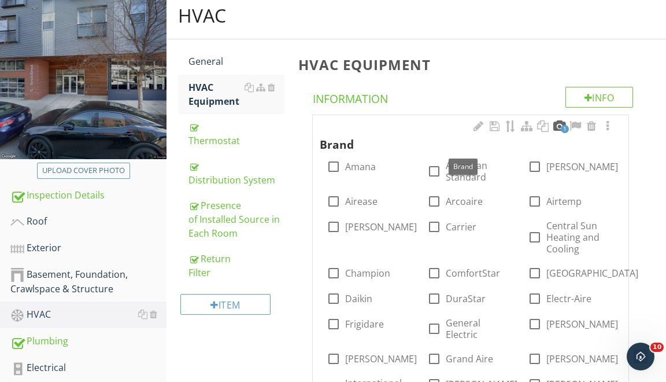
click at [560, 124] on div at bounding box center [559, 126] width 14 height 12
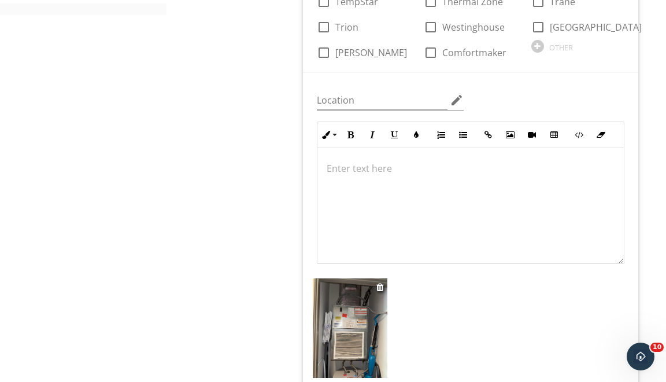
scroll to position [1, 0]
click at [342, 311] on img at bounding box center [350, 327] width 75 height 99
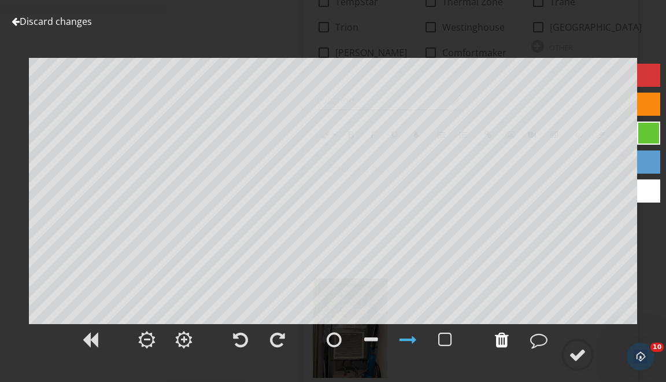
click at [503, 330] on div at bounding box center [502, 339] width 29 height 29
click at [582, 355] on div at bounding box center [577, 354] width 17 height 17
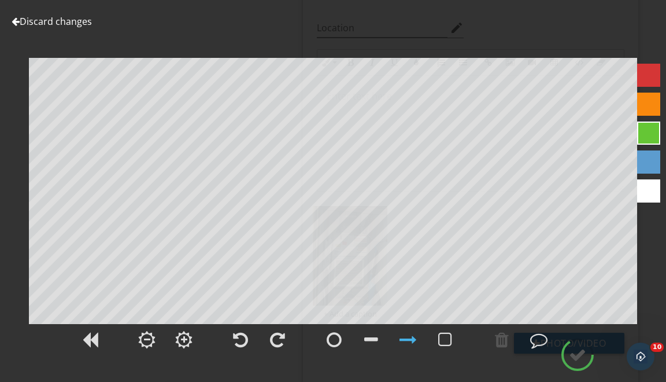
scroll to position [847, 0]
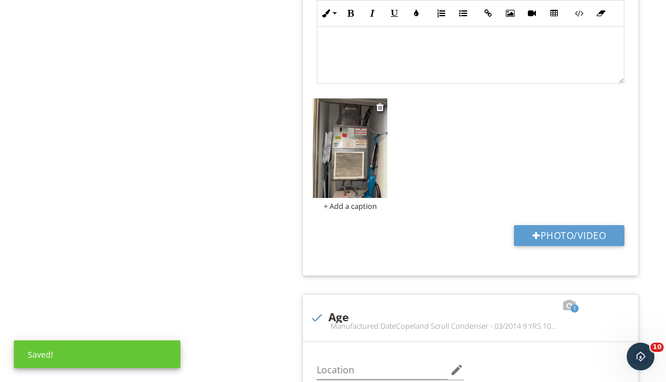
click at [354, 166] on img at bounding box center [350, 147] width 75 height 99
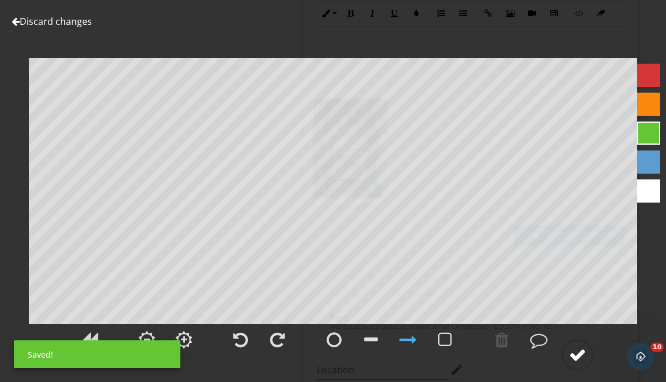
click at [573, 345] on circle at bounding box center [578, 355] width 30 height 30
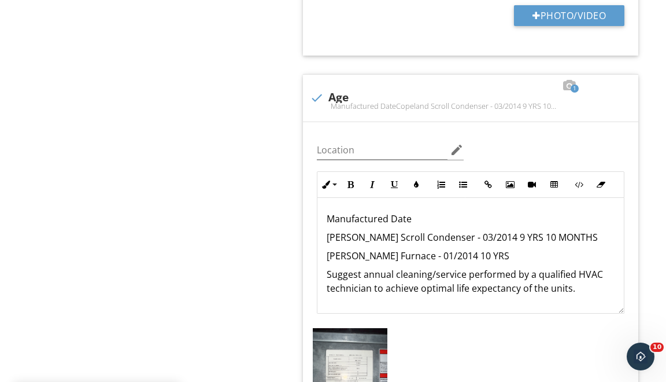
scroll to position [1159, 0]
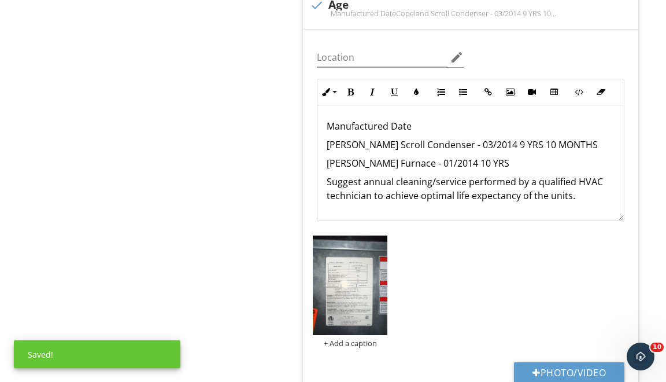
click at [367, 215] on div "Manufactured Date Copeland Scroll Condenser - 03/2014 9 YRS 10 MONTHS Goodman F…" at bounding box center [471, 163] width 307 height 116
click at [348, 261] on img at bounding box center [350, 284] width 75 height 99
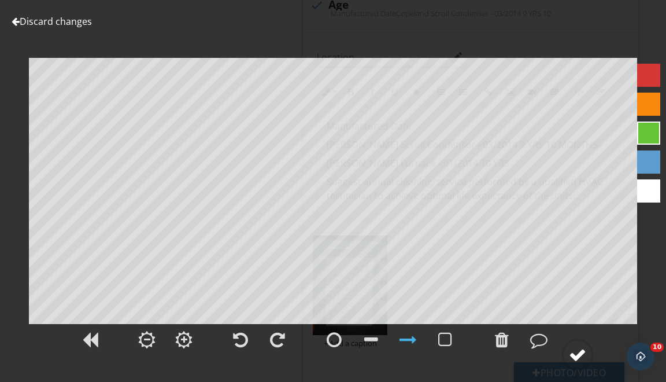
click at [590, 345] on circle at bounding box center [578, 355] width 30 height 30
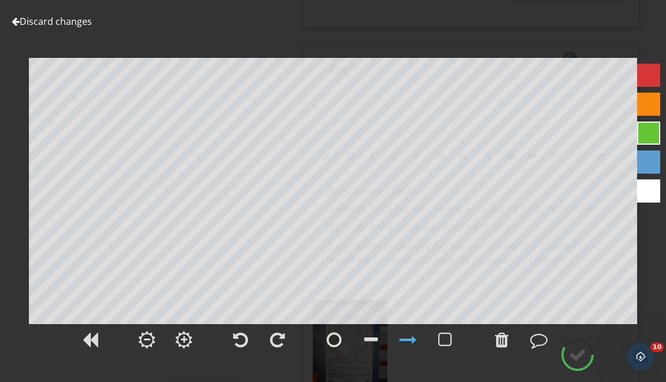
scroll to position [1081, 0]
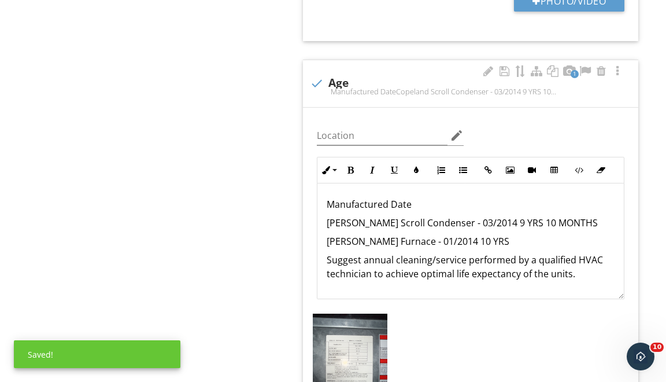
click at [409, 222] on p "Copeland Scroll Condenser - 03/2014 9 YRS 10 MONTHS" at bounding box center [471, 223] width 288 height 14
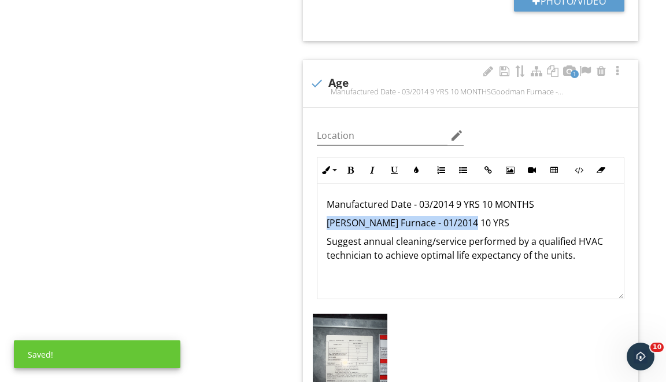
drag, startPoint x: 326, startPoint y: 223, endPoint x: 477, endPoint y: 224, distance: 150.4
click at [477, 224] on div "Manufactured Date - 03/2014 9 YRS 10 MONTHS Goodman Furnace - 01/2014 10 YRS Su…" at bounding box center [471, 241] width 307 height 116
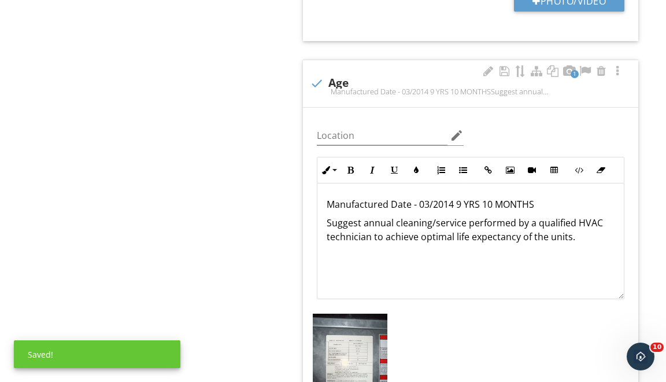
click at [452, 205] on p "Manufactured Date - 03/2014 9 YRS 10 MONTHS" at bounding box center [471, 204] width 288 height 14
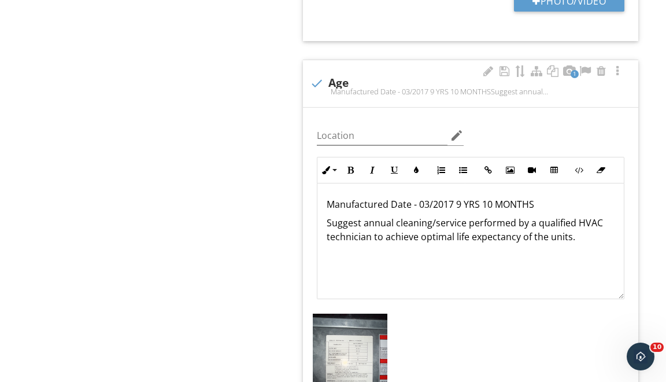
click at [460, 203] on p "Manufactured Date - 03/2017 9 YRS 10 MONTHS" at bounding box center [471, 204] width 288 height 14
click at [490, 204] on p "Manufactured Date - 03/2017 8 YRS 10 MONTHS" at bounding box center [471, 204] width 288 height 14
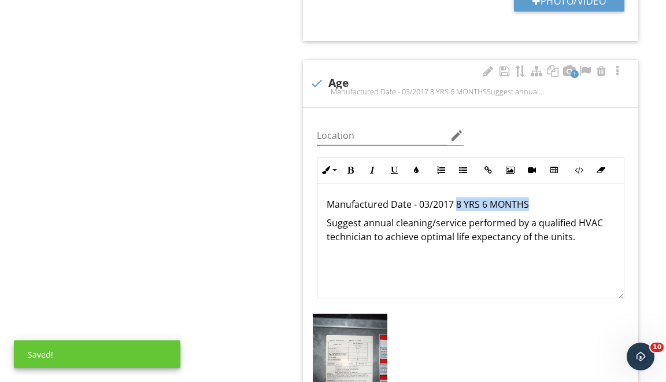
drag, startPoint x: 457, startPoint y: 202, endPoint x: 529, endPoint y: 204, distance: 72.3
click at [529, 204] on p "Manufactured Date - 03/2017 8 YRS 6 MONTHS" at bounding box center [471, 204] width 288 height 14
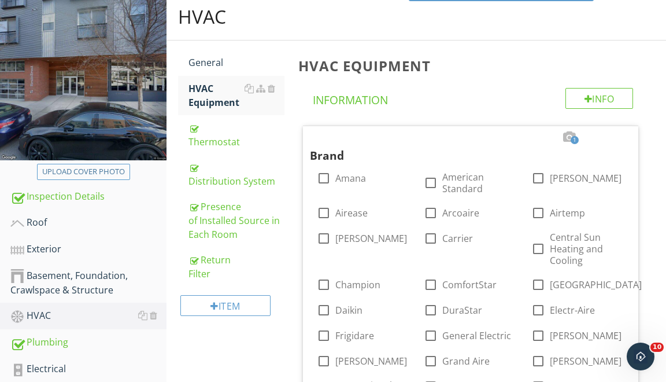
scroll to position [200, 0]
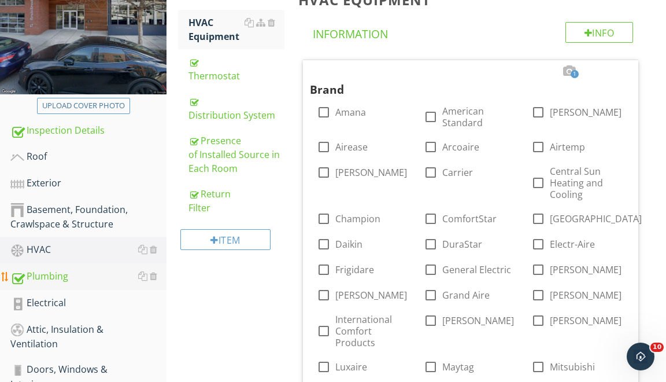
click at [49, 284] on link "Plumbing" at bounding box center [88, 276] width 156 height 27
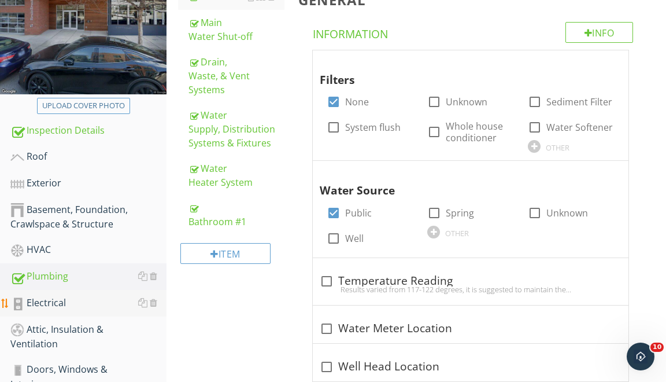
click at [72, 310] on link "Electrical" at bounding box center [88, 303] width 156 height 27
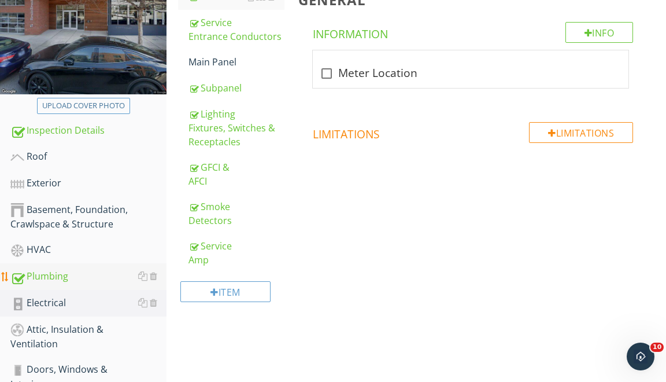
click at [62, 272] on div "Plumbing" at bounding box center [88, 276] width 156 height 15
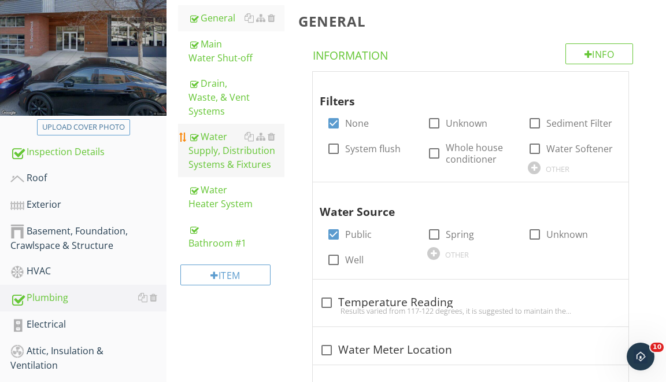
scroll to position [158, 0]
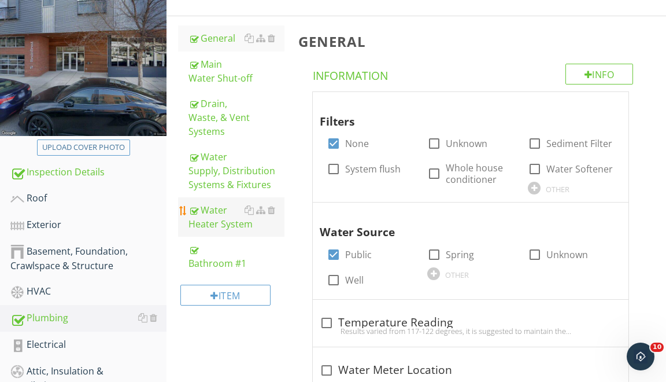
click at [220, 205] on div "Water Heater System" at bounding box center [237, 217] width 96 height 28
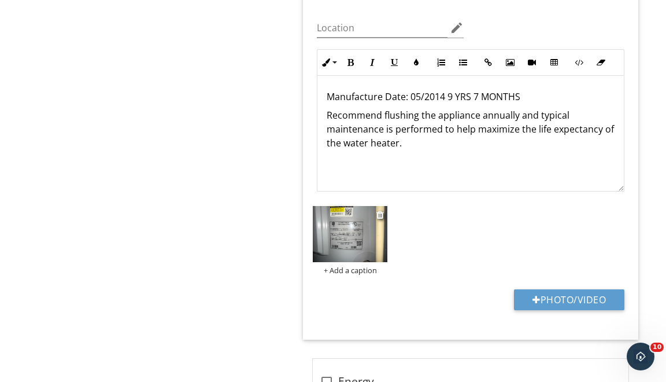
scroll to position [956, 0]
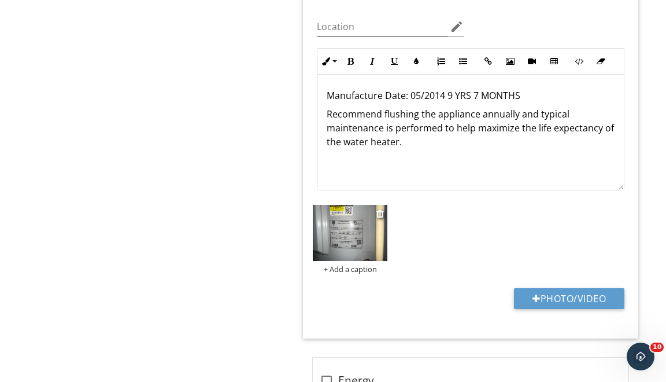
click at [355, 215] on img at bounding box center [350, 233] width 75 height 56
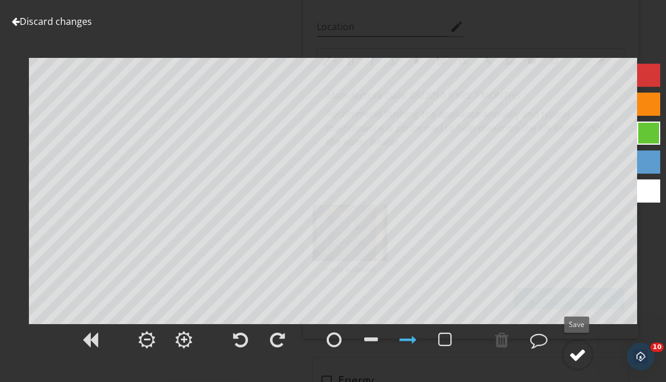
click at [575, 357] on div at bounding box center [577, 354] width 17 height 17
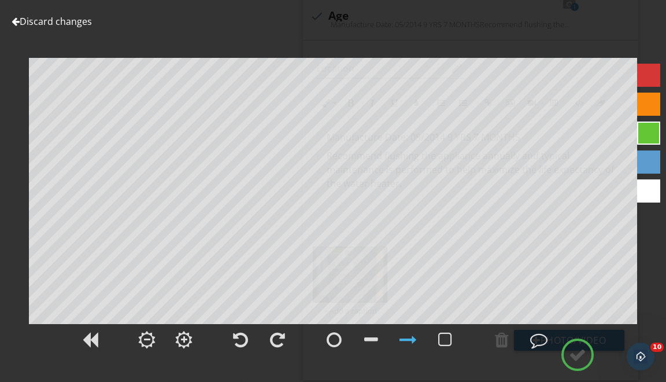
scroll to position [781, 0]
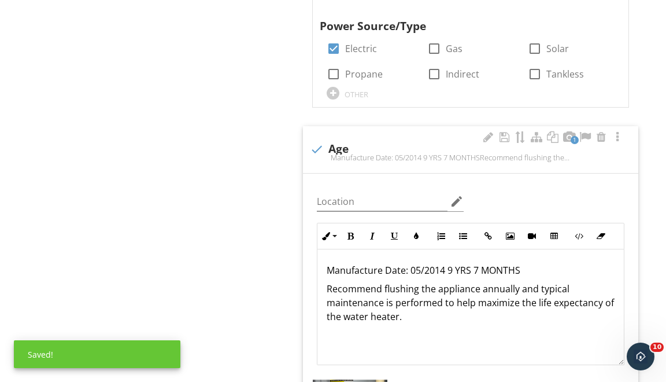
click at [419, 268] on p "Manufacture Date: 05/2014 9 YRS 7 MONTHS" at bounding box center [471, 270] width 288 height 14
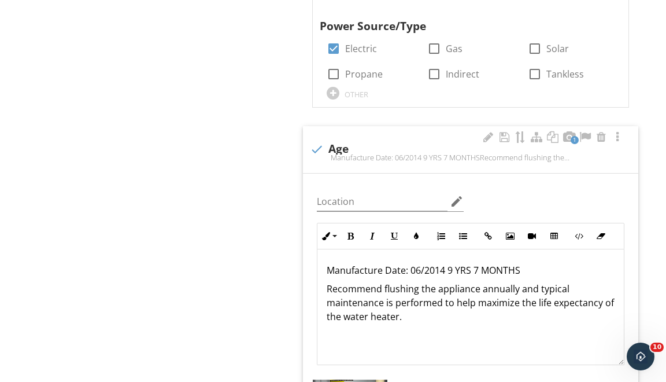
click at [445, 267] on p "Manufacture Date: 06/2014 9 YRS 7 MONTHS" at bounding box center [471, 270] width 288 height 14
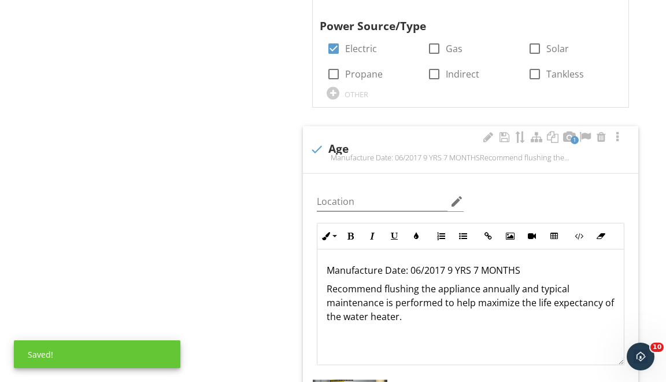
click at [452, 268] on p "Manufacture Date: 06/2017 9 YRS 7 MONTHS" at bounding box center [471, 270] width 288 height 14
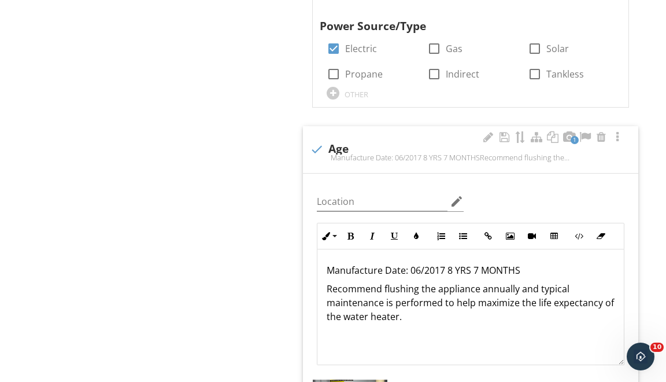
click at [477, 269] on p "Manufacture Date: 06/2017 8 YRS 7 MONTHS" at bounding box center [471, 270] width 288 height 14
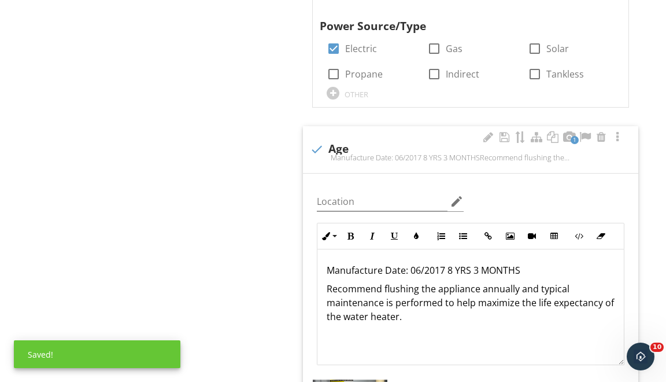
drag, startPoint x: 447, startPoint y: 268, endPoint x: 532, endPoint y: 268, distance: 85.0
click at [532, 268] on p "Manufacture Date: 06/2017 8 YRS 3 MONTHS" at bounding box center [471, 270] width 288 height 14
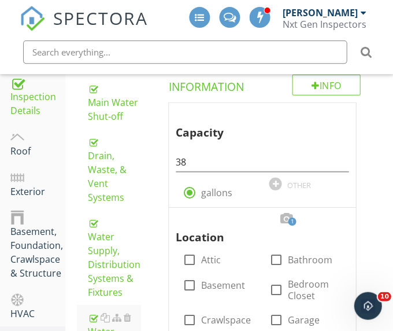
scroll to position [232, 0]
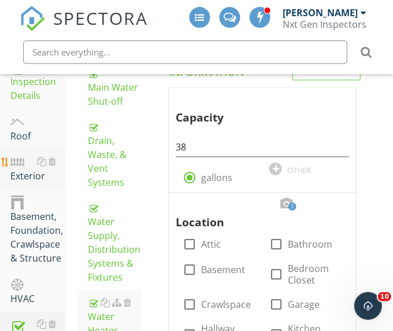
click at [19, 164] on div at bounding box center [17, 161] width 14 height 14
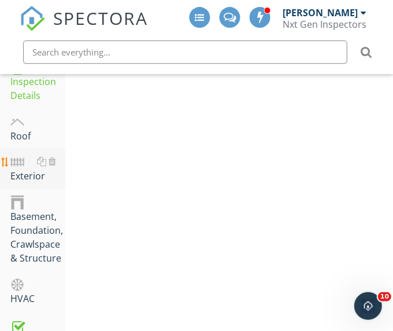
click at [19, 164] on div at bounding box center [17, 161] width 14 height 14
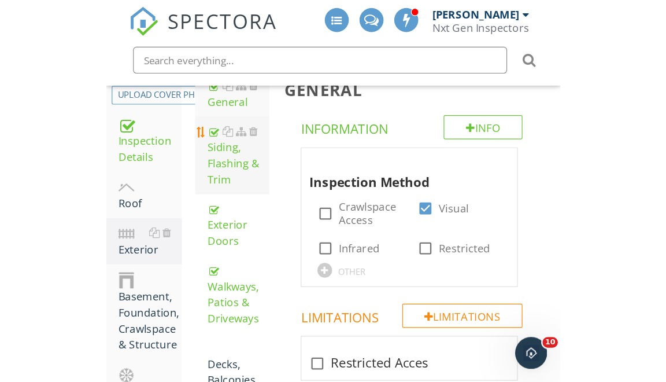
scroll to position [189, 0]
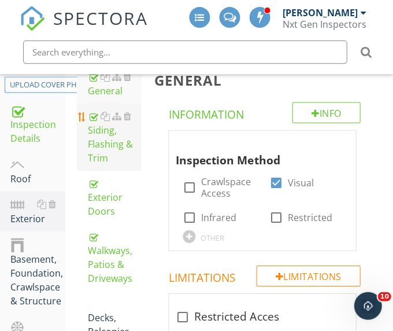
click at [105, 127] on div "Siding, Flashing & Trim" at bounding box center [113, 137] width 53 height 56
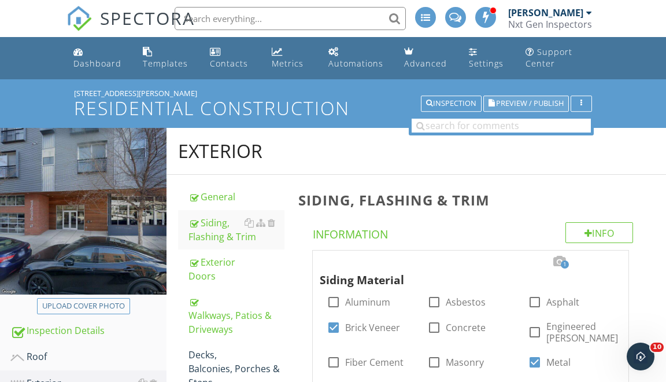
click at [510, 97] on button "Preview / Publish" at bounding box center [527, 103] width 86 height 16
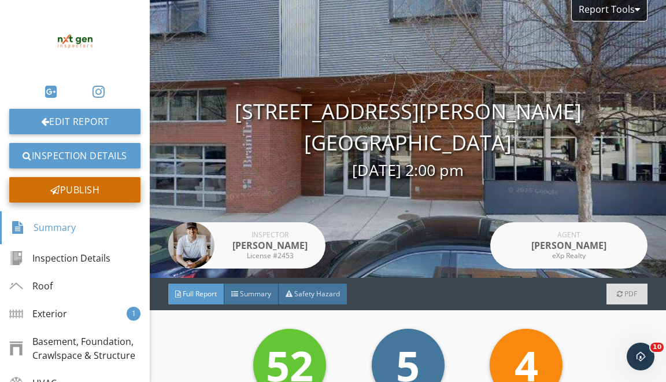
click at [93, 185] on div "Publish" at bounding box center [74, 189] width 131 height 25
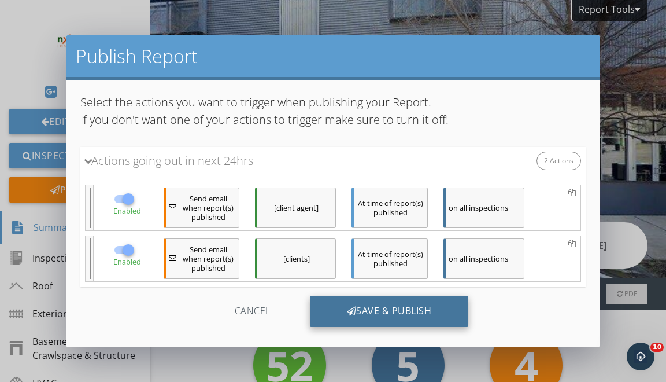
click at [330, 320] on div "Save & Publish" at bounding box center [389, 311] width 159 height 31
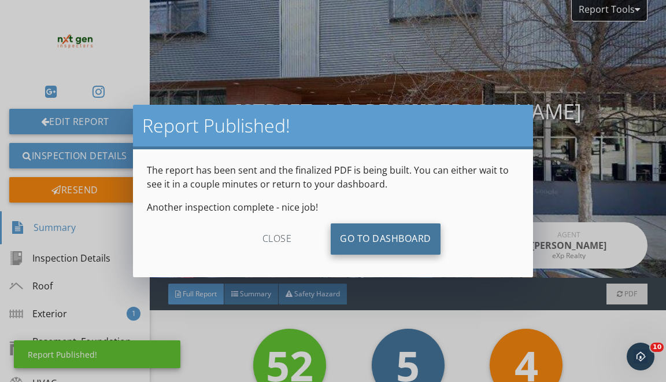
click at [395, 241] on link "Go To Dashboard" at bounding box center [386, 238] width 110 height 31
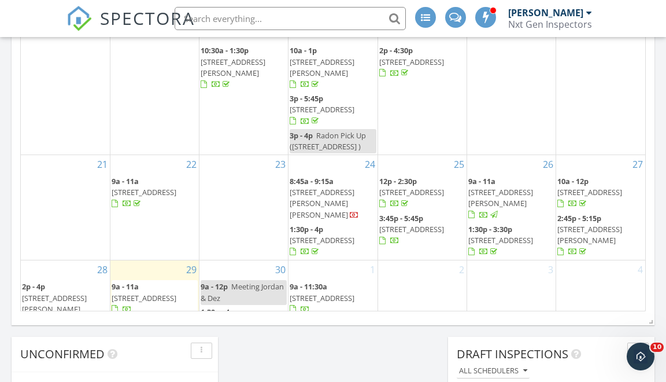
scroll to position [759, 0]
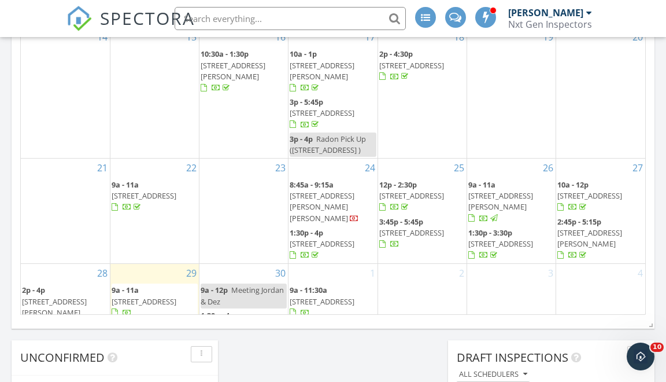
click at [246, 25] on input "text" at bounding box center [290, 18] width 231 height 23
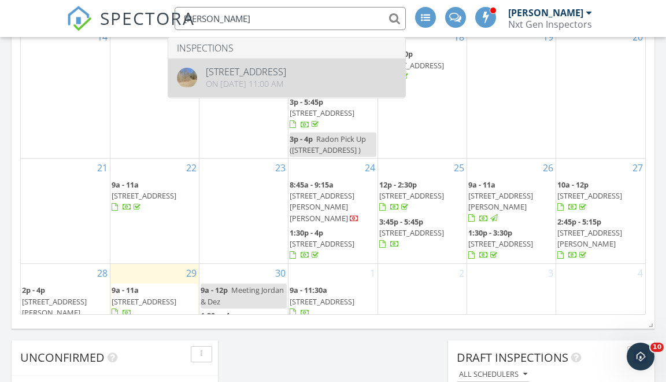
type input "kelly taylor"
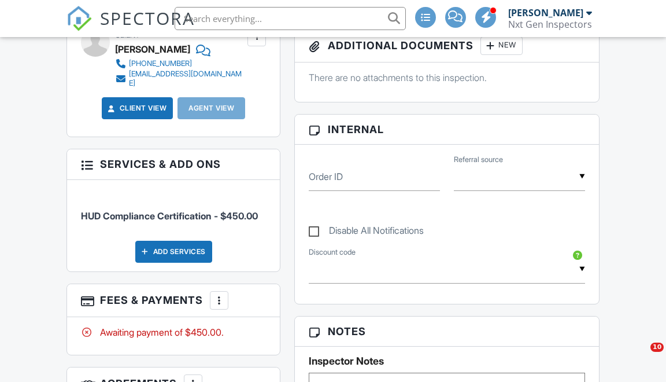
scroll to position [378, 0]
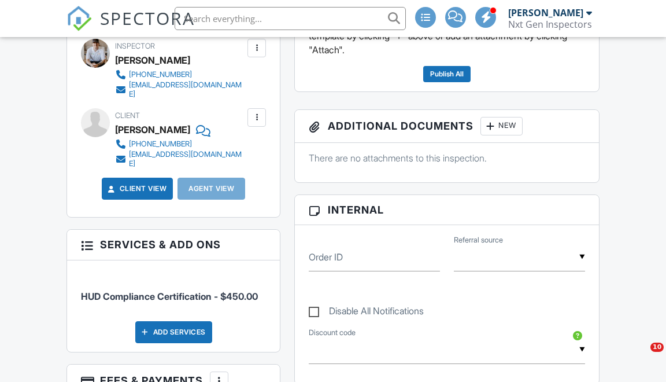
click at [255, 112] on div at bounding box center [257, 118] width 12 height 12
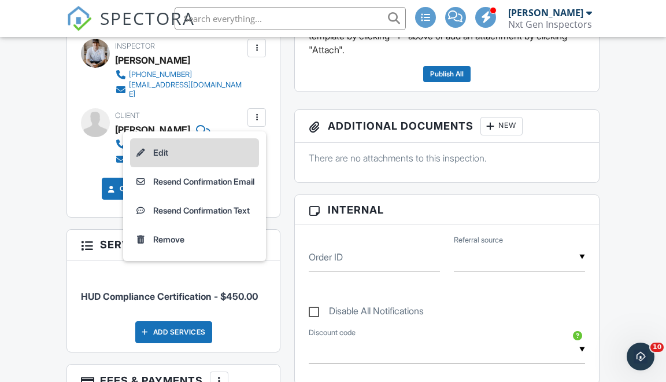
scroll to position [0, 0]
click at [163, 143] on li "Edit" at bounding box center [194, 152] width 129 height 29
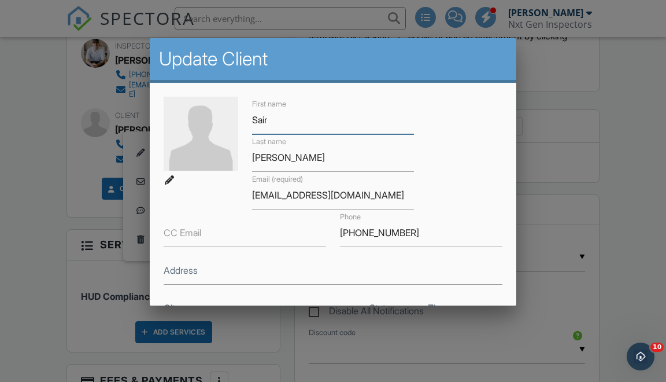
type input "Sair"
click at [268, 161] on input "[PERSON_NAME]" at bounding box center [333, 157] width 163 height 28
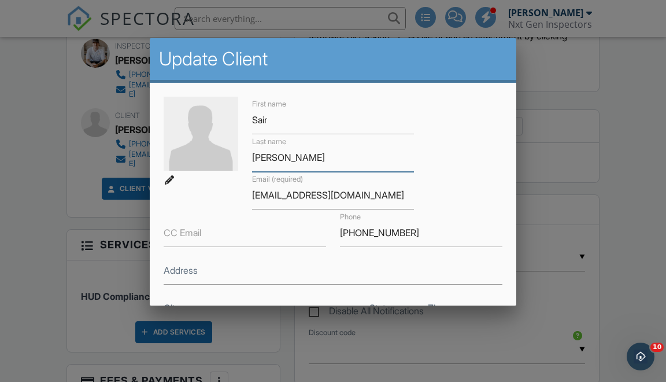
type input "[PERSON_NAME]"
click at [271, 194] on input "[EMAIL_ADDRESS][DOMAIN_NAME]" at bounding box center [333, 195] width 163 height 28
type input "[EMAIL_ADDRESS][DOMAIN_NAME]"
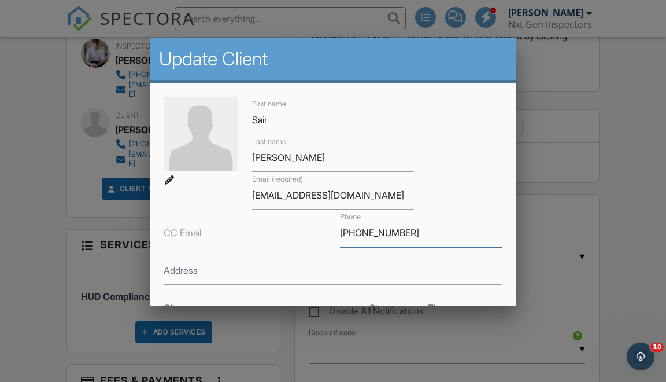
click at [359, 234] on input "[PHONE_NUMBER]" at bounding box center [421, 233] width 163 height 28
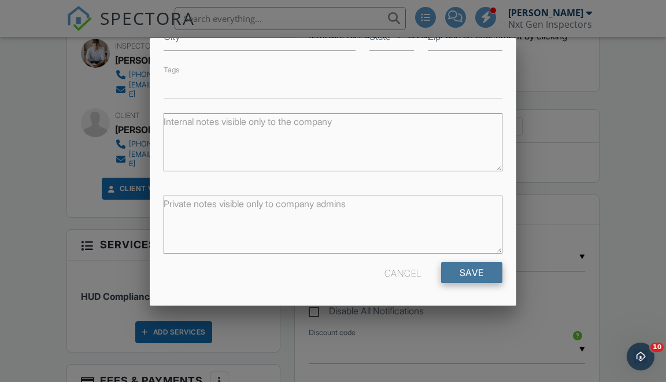
type input "[PHONE_NUMBER]"
click at [456, 277] on input "Save" at bounding box center [471, 272] width 61 height 21
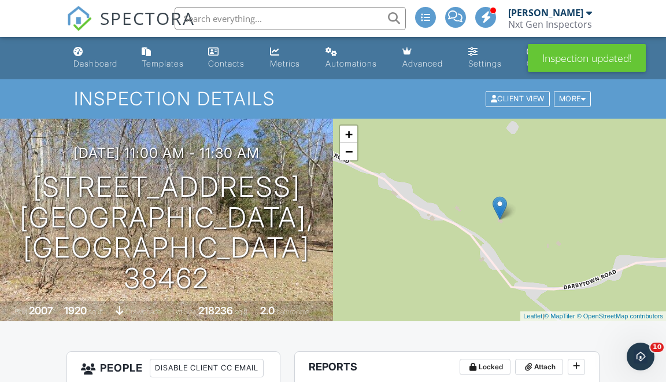
click at [90, 51] on link "Dashboard" at bounding box center [98, 58] width 59 height 33
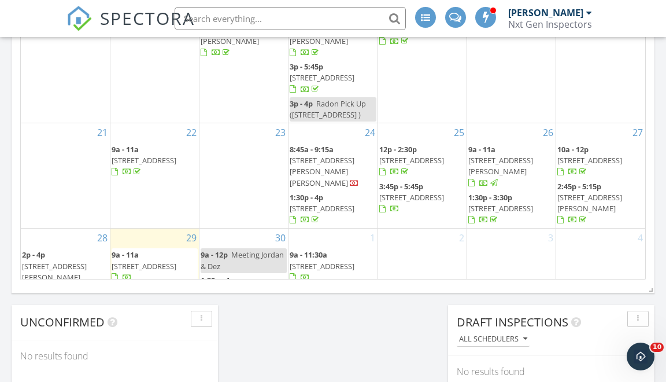
scroll to position [795, 0]
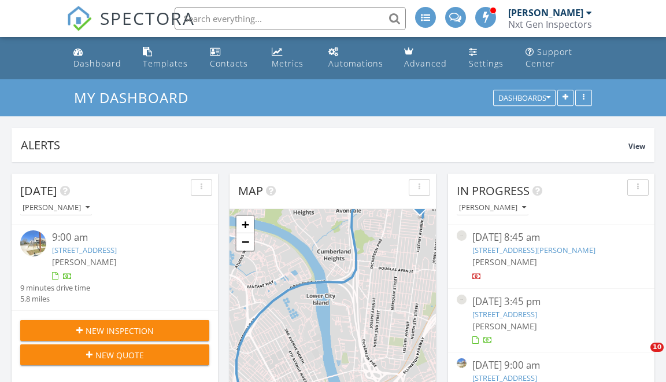
click at [293, 24] on input "text" at bounding box center [290, 18] width 231 height 23
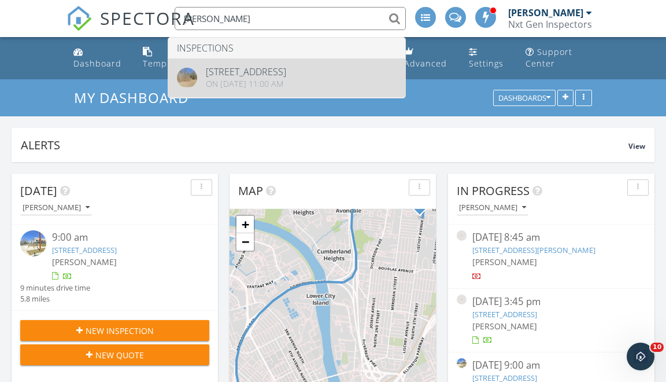
type input "[PERSON_NAME]"
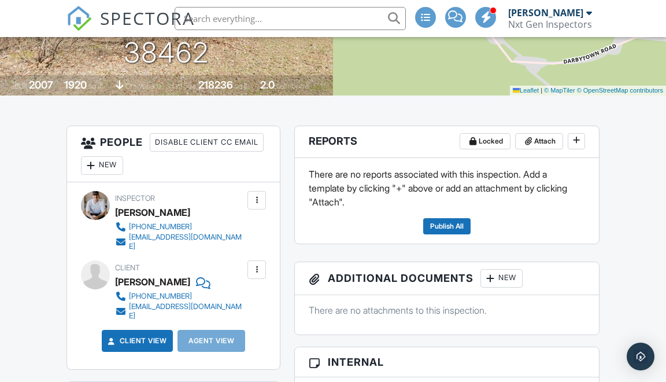
scroll to position [470, 0]
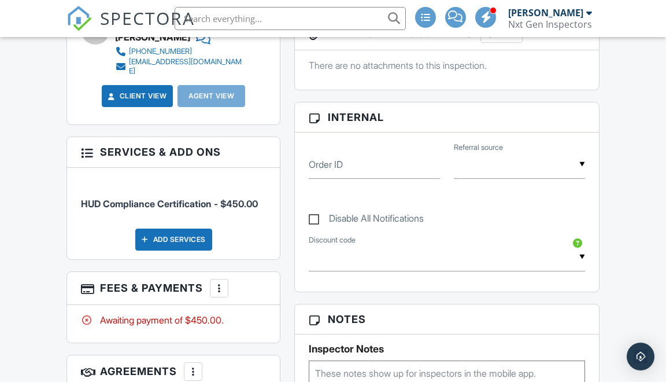
click at [216, 282] on div at bounding box center [219, 288] width 12 height 12
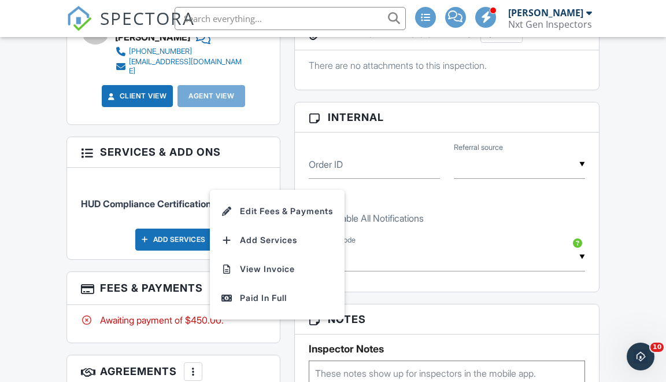
scroll to position [0, 0]
click at [444, 238] on div "▼ Discount code" at bounding box center [447, 258] width 290 height 49
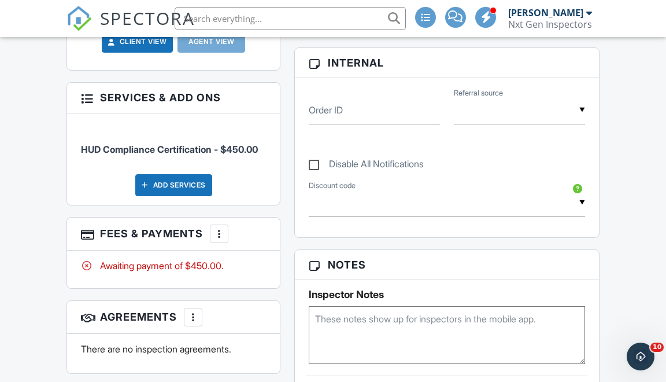
scroll to position [525, 0]
click at [87, 91] on div at bounding box center [87, 97] width 12 height 12
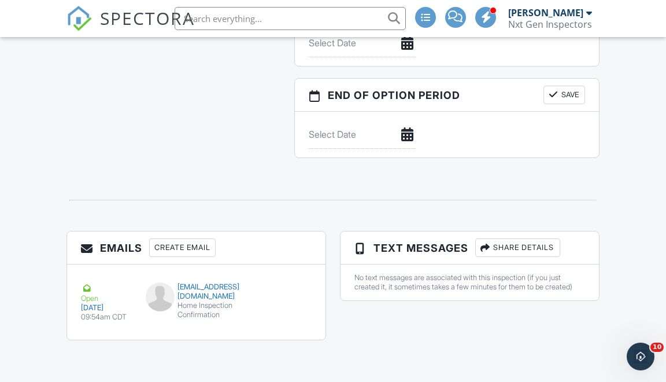
scroll to position [1231, 0]
click at [193, 238] on div "Create Email" at bounding box center [182, 247] width 67 height 19
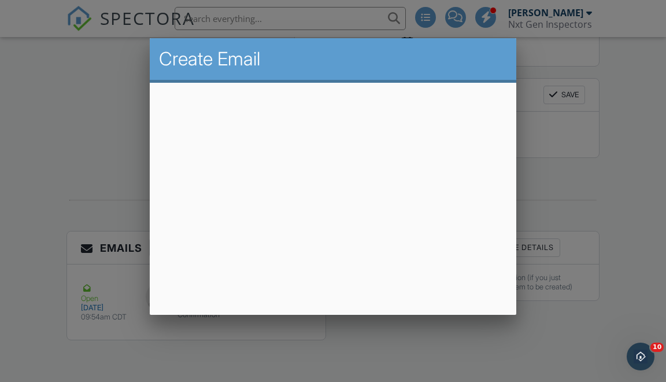
click at [95, 202] on div at bounding box center [333, 180] width 666 height 477
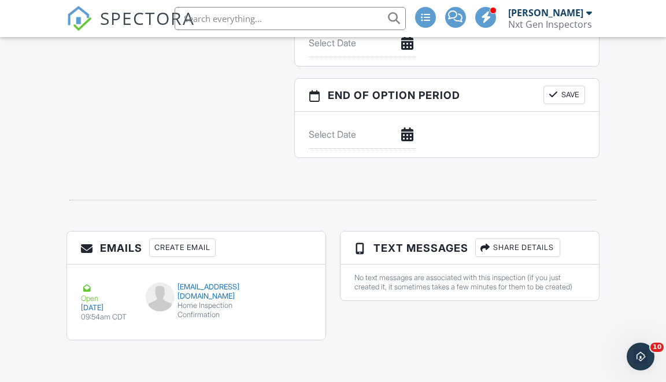
click at [178, 238] on div "Create Email" at bounding box center [182, 247] width 67 height 19
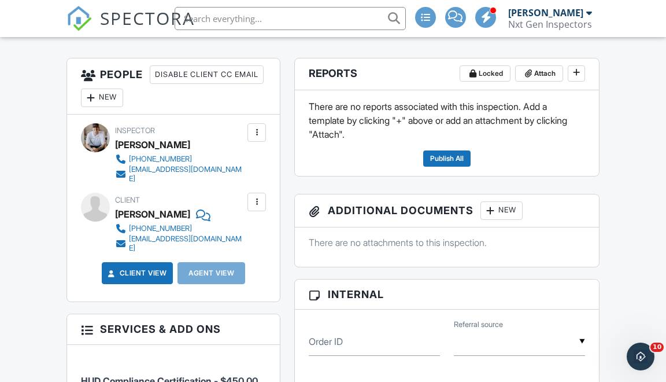
scroll to position [284, 0]
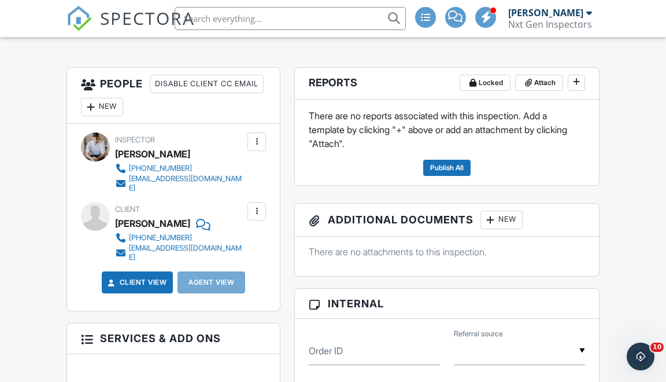
click at [258, 205] on div at bounding box center [257, 211] width 12 height 12
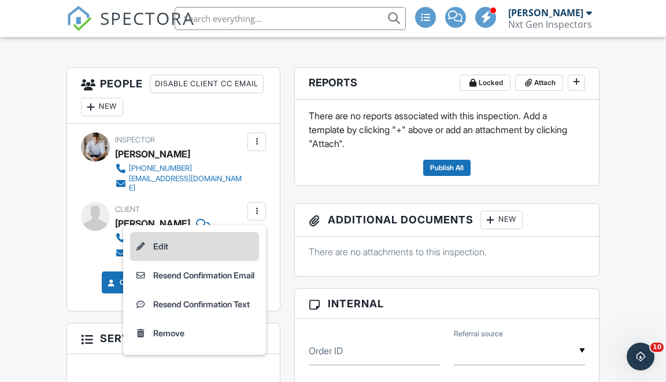
click at [153, 237] on li "Edit" at bounding box center [194, 246] width 129 height 29
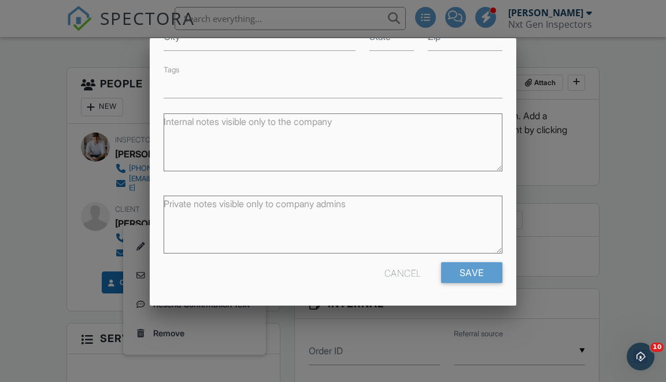
type input "[EMAIL_ADDRESS][DOMAIN_NAME]"
click at [478, 268] on input "Save" at bounding box center [471, 272] width 61 height 21
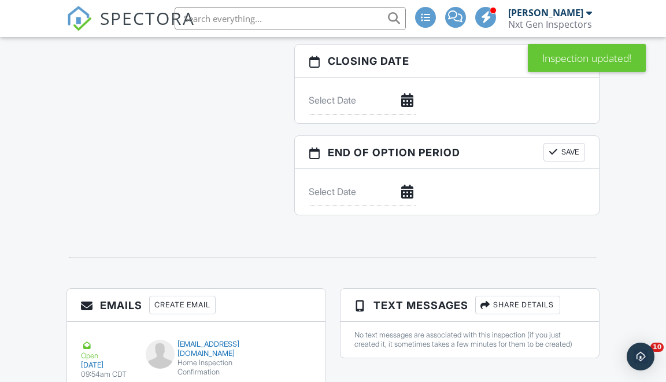
click at [190, 298] on div "Create Email" at bounding box center [182, 305] width 67 height 19
